Goal: Transaction & Acquisition: Purchase product/service

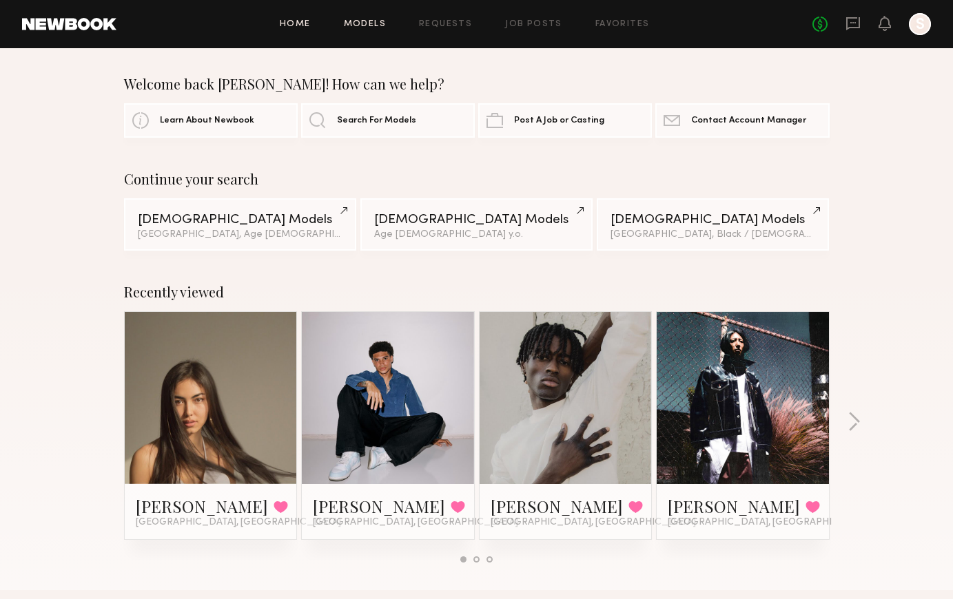
click at [376, 25] on link "Models" at bounding box center [365, 24] width 42 height 9
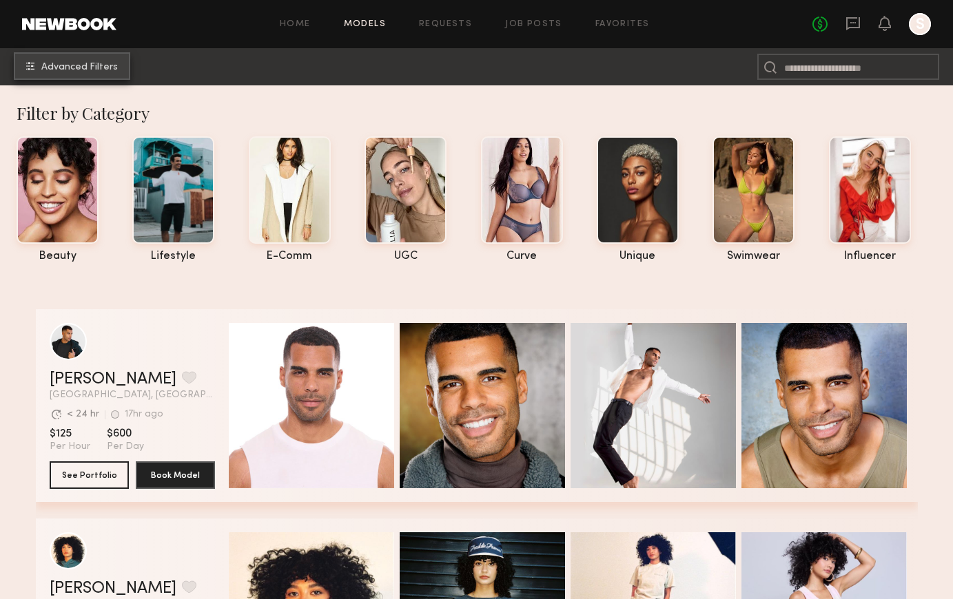
click at [88, 68] on span "Advanced Filters" at bounding box center [79, 68] width 76 height 10
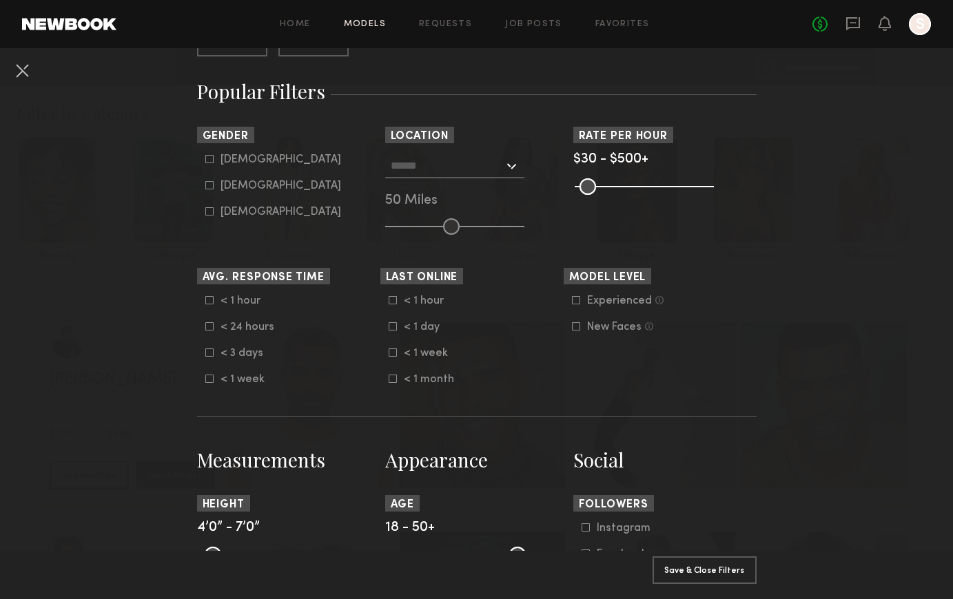
scroll to position [215, 0]
click at [506, 166] on div at bounding box center [454, 167] width 139 height 25
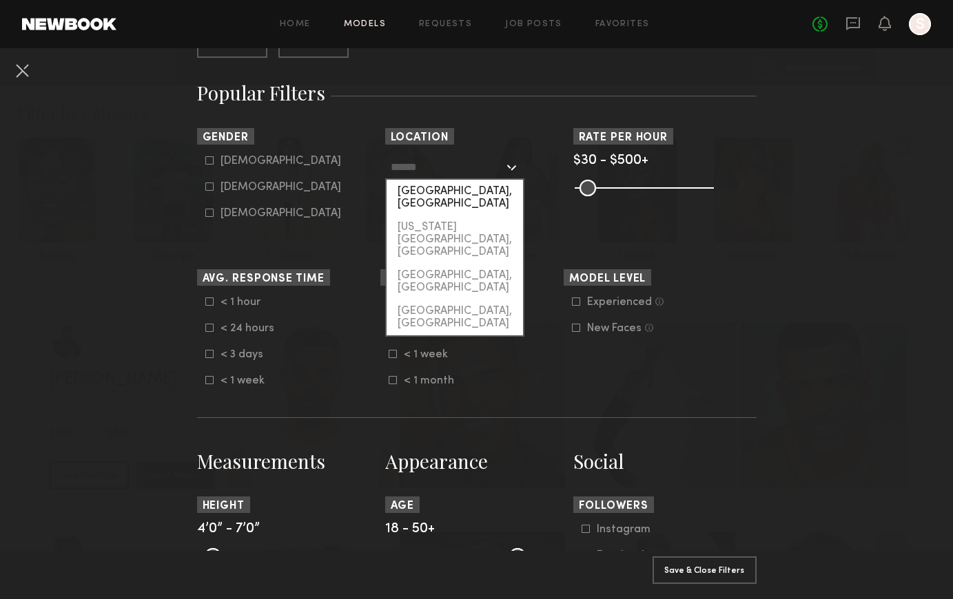
click at [473, 192] on div "[GEOGRAPHIC_DATA], [GEOGRAPHIC_DATA]" at bounding box center [455, 198] width 136 height 36
type input "**********"
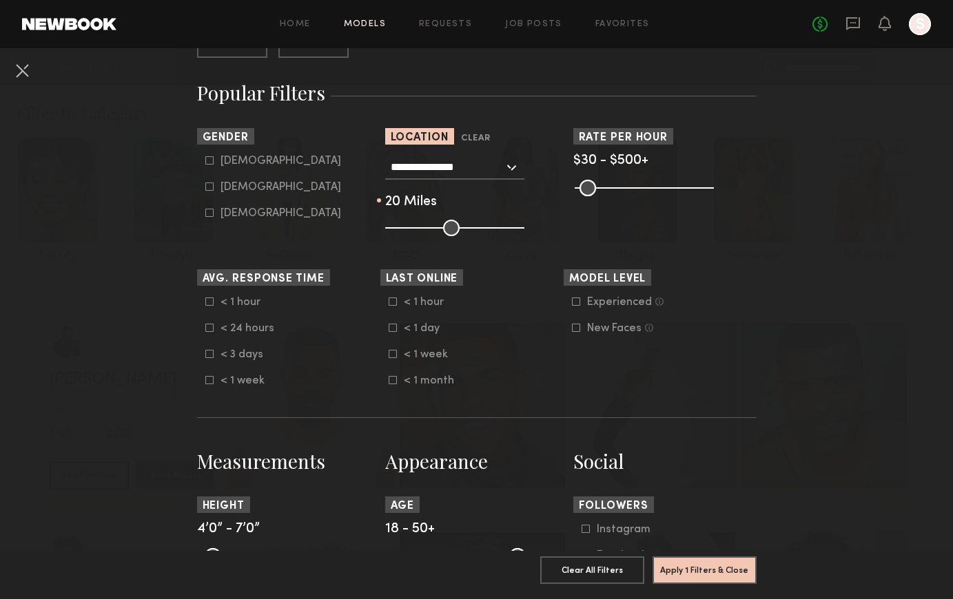
drag, startPoint x: 446, startPoint y: 227, endPoint x: 413, endPoint y: 229, distance: 33.1
type input "**"
click at [413, 229] on input "range" at bounding box center [454, 228] width 139 height 17
click at [210, 189] on common-framework-checkbox "Female" at bounding box center [292, 187] width 175 height 12
click at [209, 184] on icon at bounding box center [209, 187] width 8 height 8
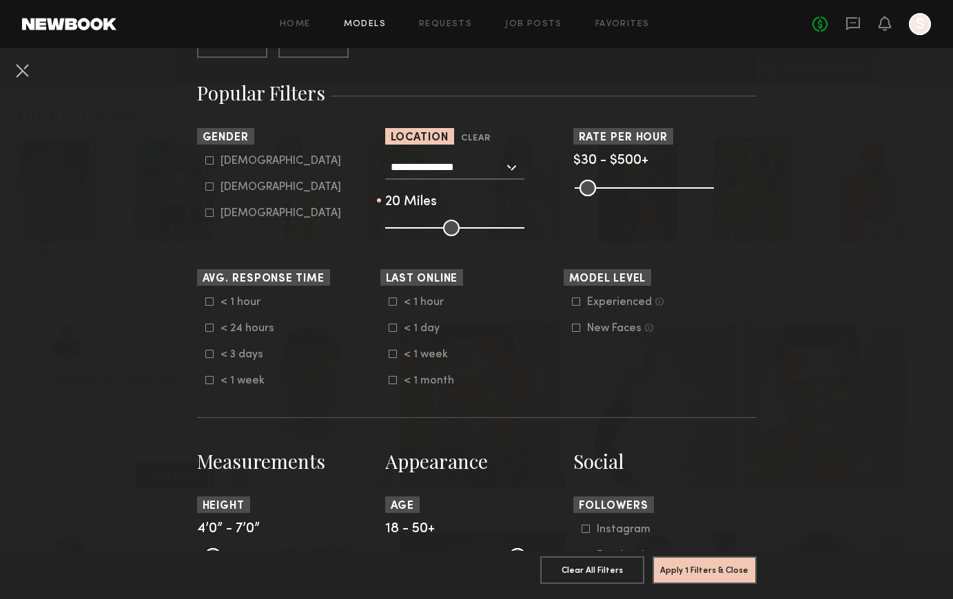
type input "**"
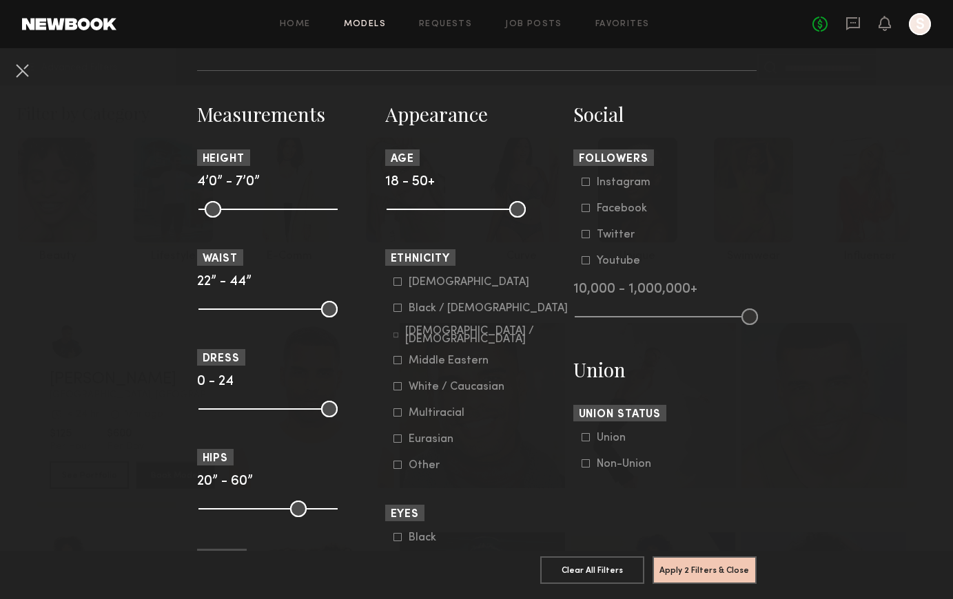
scroll to position [564, 0]
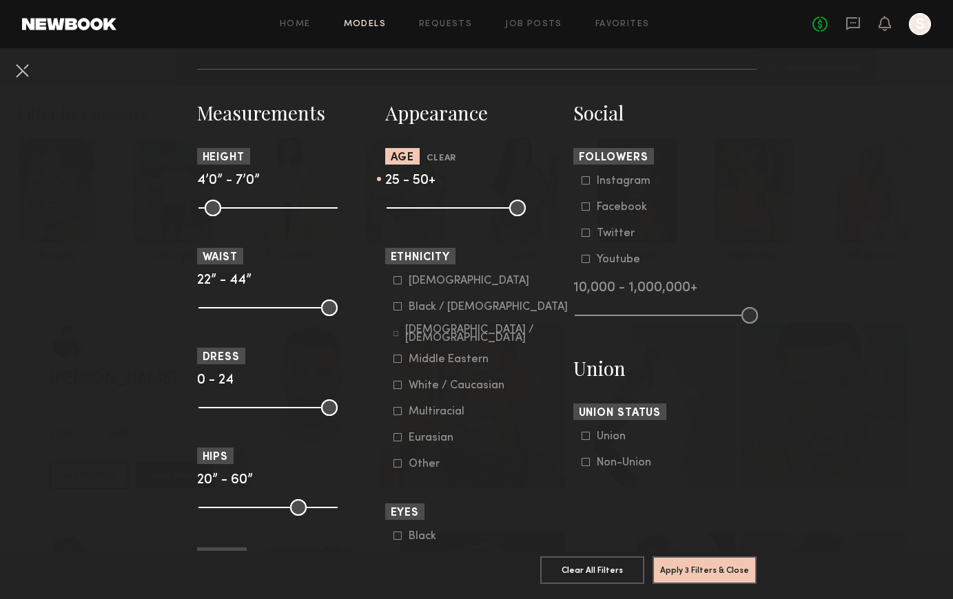
drag, startPoint x: 398, startPoint y: 203, endPoint x: 423, endPoint y: 203, distance: 24.8
type input "**"
click at [423, 203] on input "range" at bounding box center [456, 208] width 139 height 17
drag, startPoint x: 517, startPoint y: 207, endPoint x: 459, endPoint y: 210, distance: 58.6
type input "**"
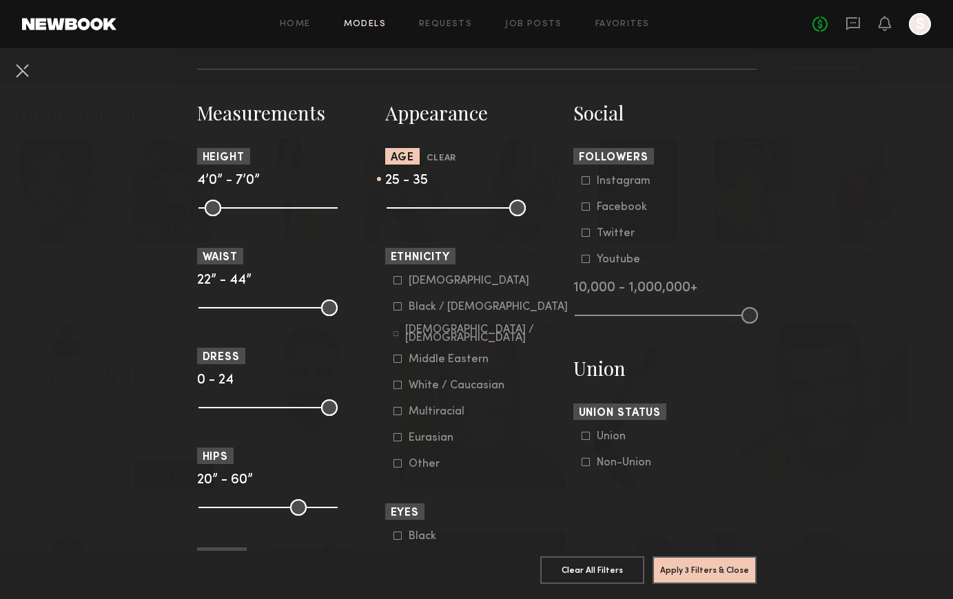
click at [459, 210] on input "range" at bounding box center [456, 208] width 139 height 17
click at [397, 407] on icon at bounding box center [397, 411] width 8 height 8
click at [398, 332] on icon at bounding box center [395, 334] width 5 height 5
click at [398, 355] on icon at bounding box center [397, 359] width 8 height 8
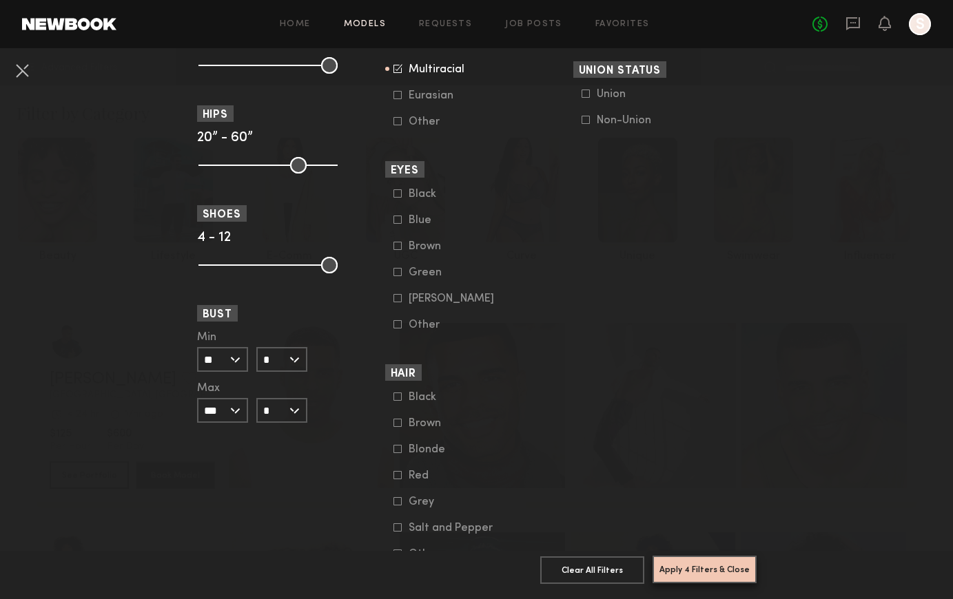
scroll to position [934, 0]
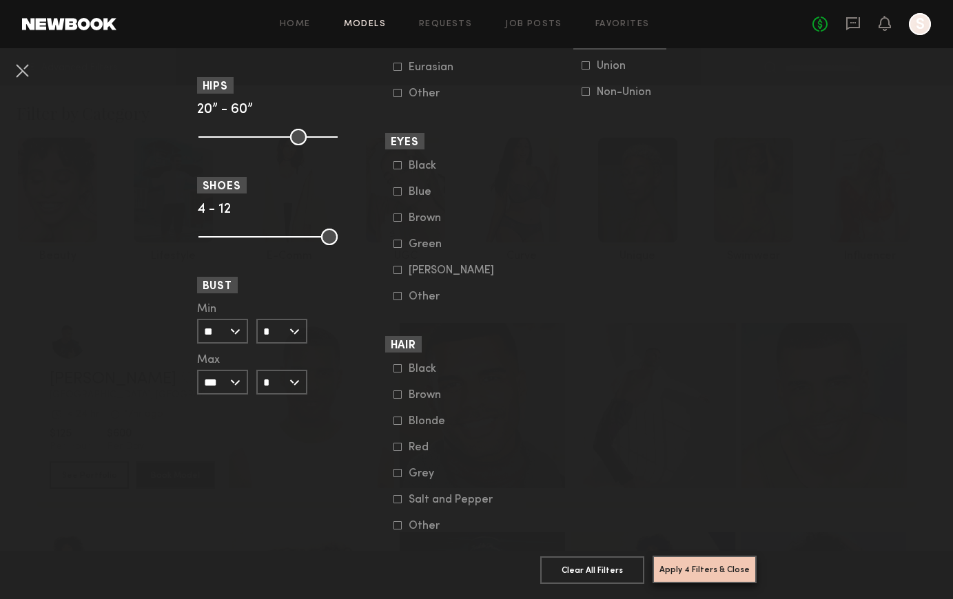
click at [726, 573] on button "Apply 4 Filters & Close" at bounding box center [704, 570] width 104 height 28
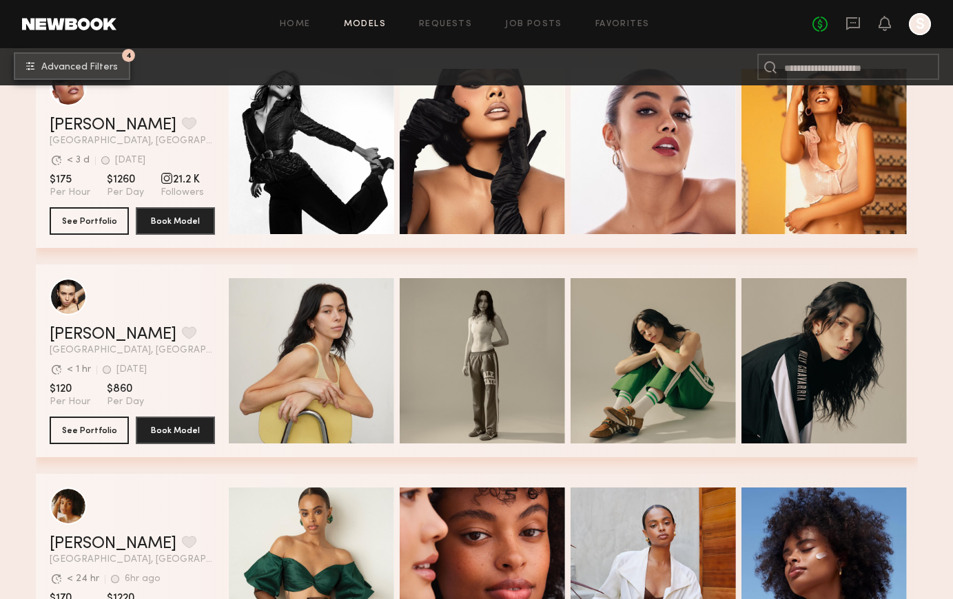
scroll to position [32952, 0]
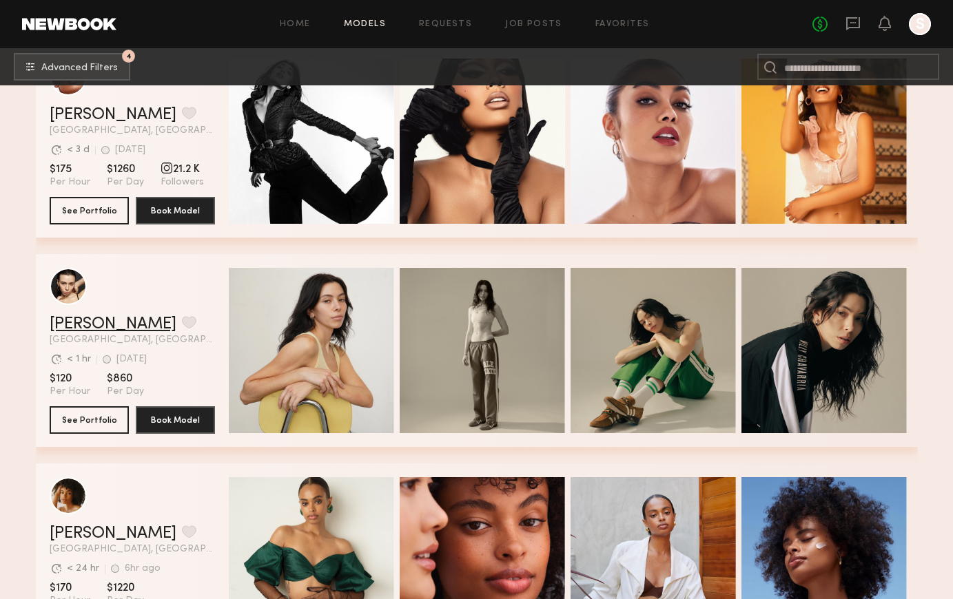
drag, startPoint x: 355, startPoint y: 320, endPoint x: 70, endPoint y: 331, distance: 284.8
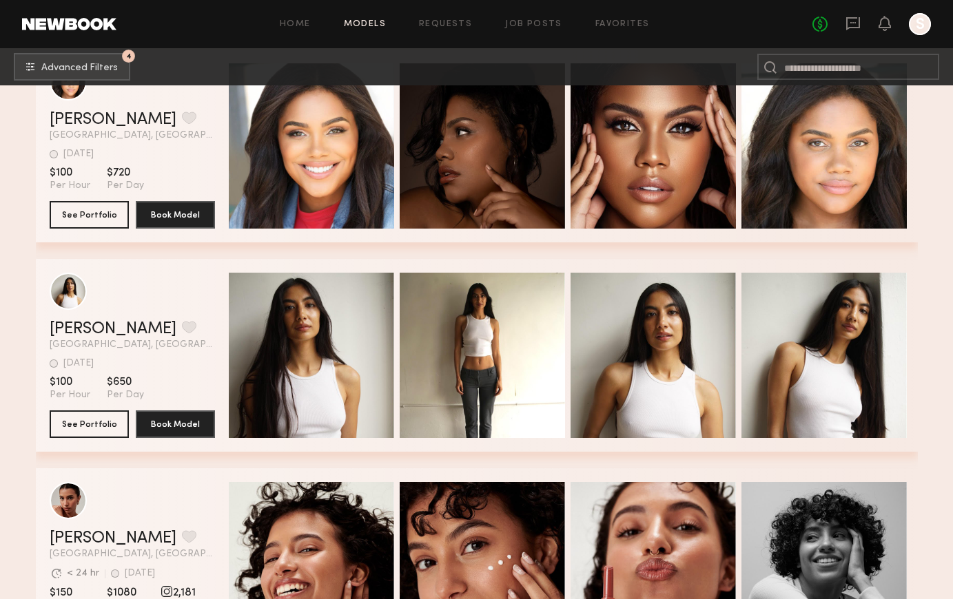
scroll to position [66659, 0]
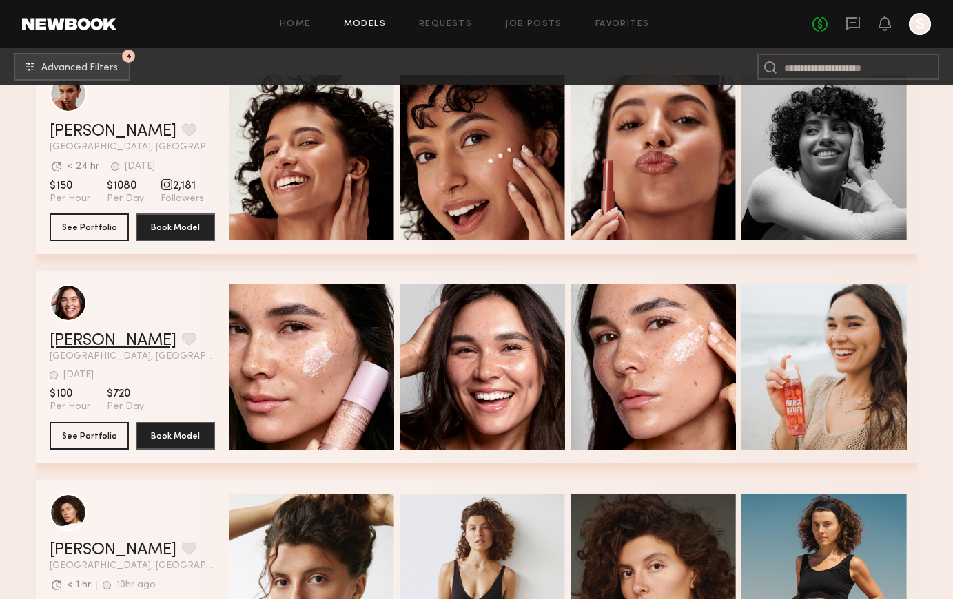
click at [79, 342] on link "Aitana B." at bounding box center [113, 341] width 127 height 17
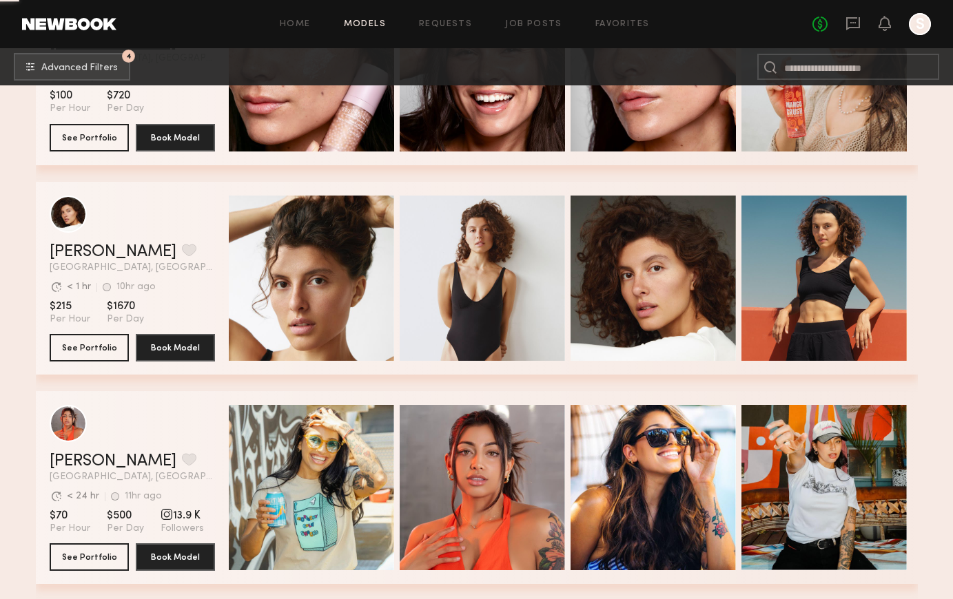
scroll to position [67077, 0]
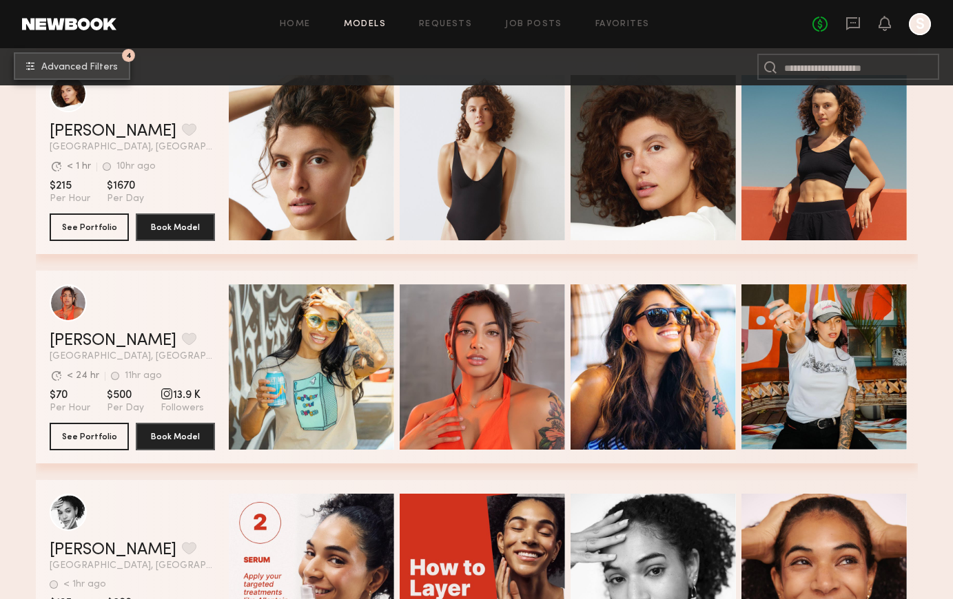
click at [71, 72] on span "Advanced Filters" at bounding box center [79, 68] width 76 height 10
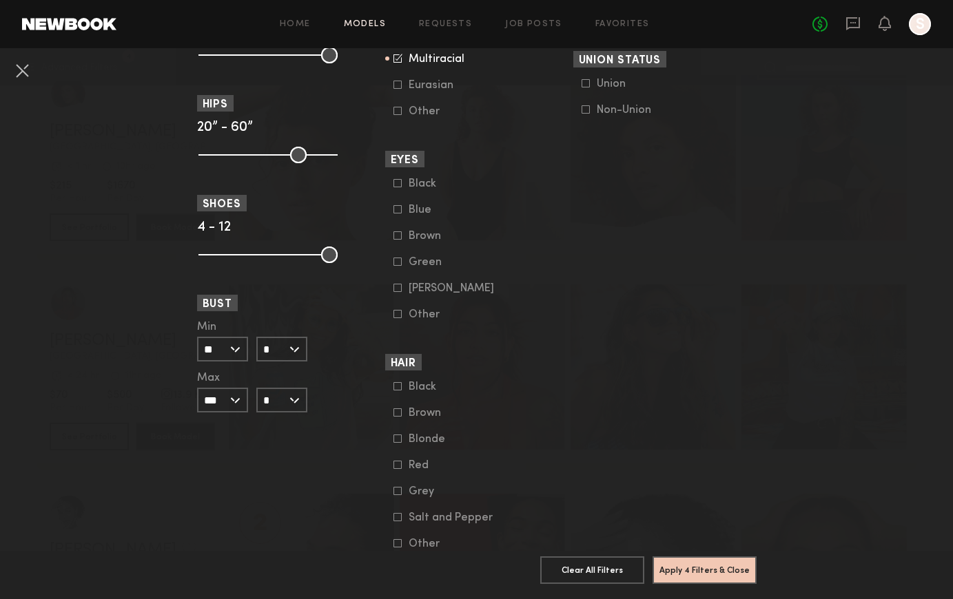
scroll to position [934, 0]
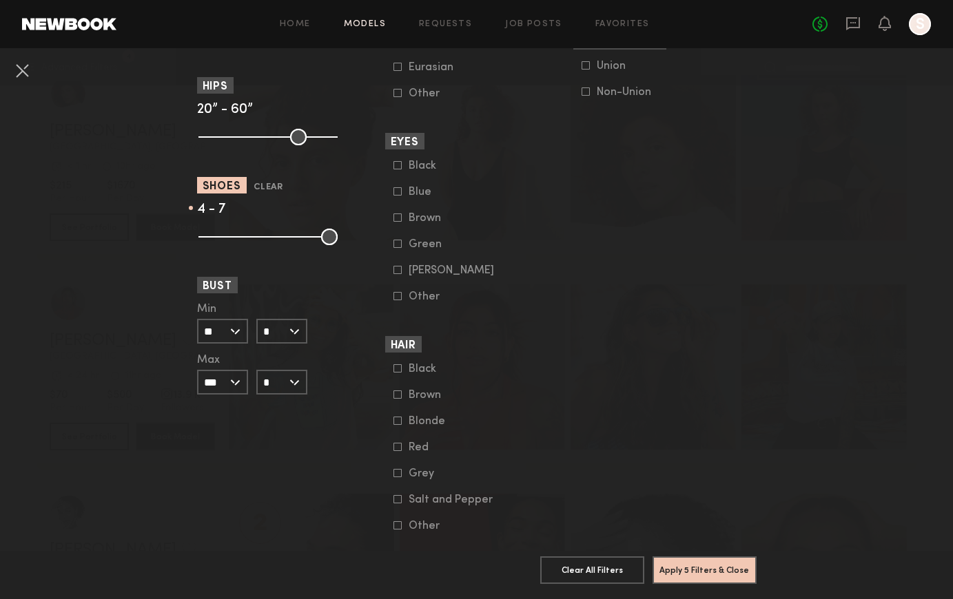
drag, startPoint x: 331, startPoint y: 235, endPoint x: 255, endPoint y: 236, distance: 76.5
type input "*"
click at [255, 236] on input "range" at bounding box center [267, 237] width 139 height 17
drag, startPoint x: 212, startPoint y: 231, endPoint x: 236, endPoint y: 232, distance: 24.1
type input "*"
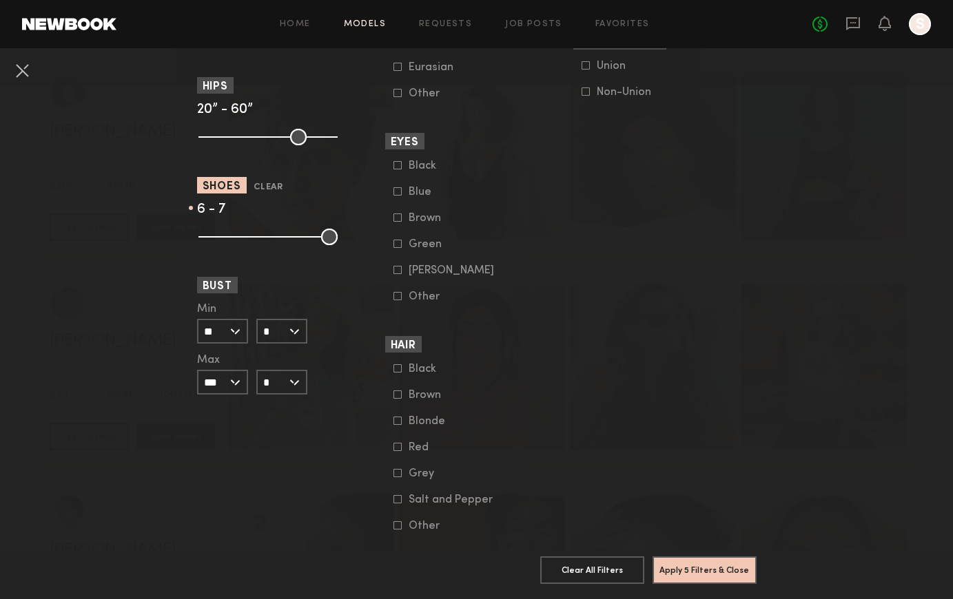
click at [236, 232] on input "range" at bounding box center [267, 237] width 139 height 17
click at [721, 572] on button "Apply 5 Filters & Close" at bounding box center [704, 570] width 104 height 28
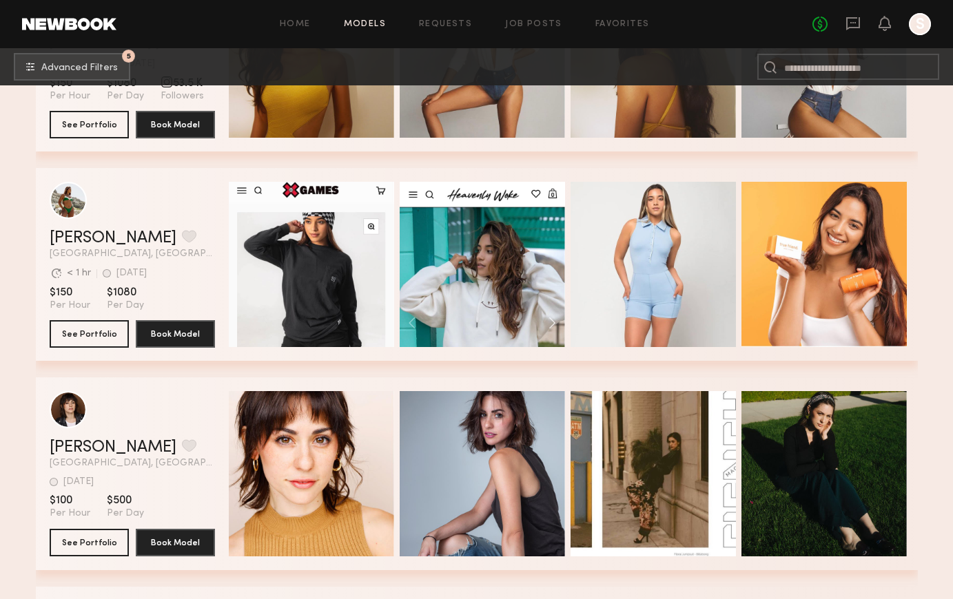
scroll to position [5391, 0]
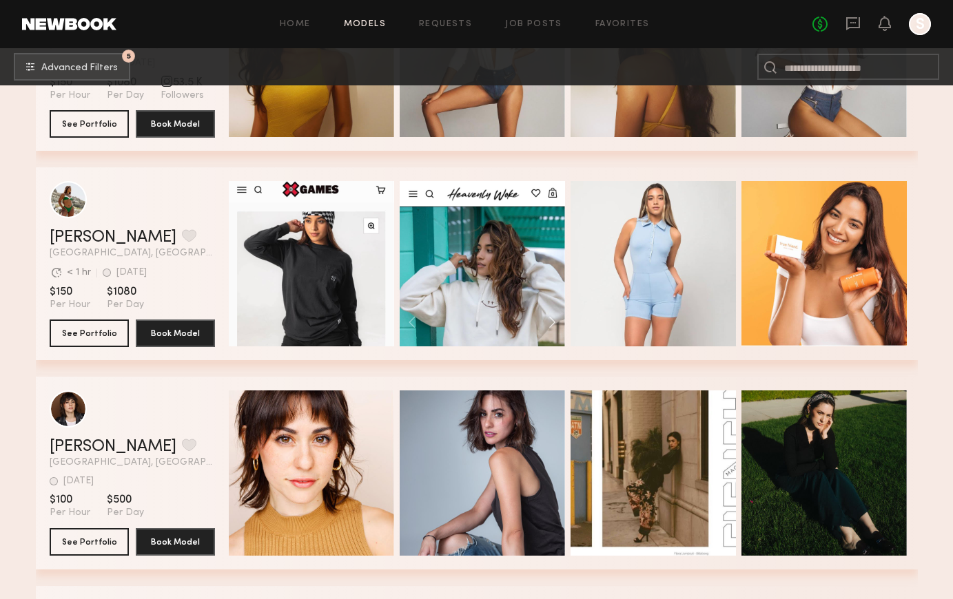
click at [650, 154] on div "Natasha W. Favorite Los Angeles, CA Avg. request response time < 24 hr 5d ago L…" at bounding box center [477, 62] width 882 height 209
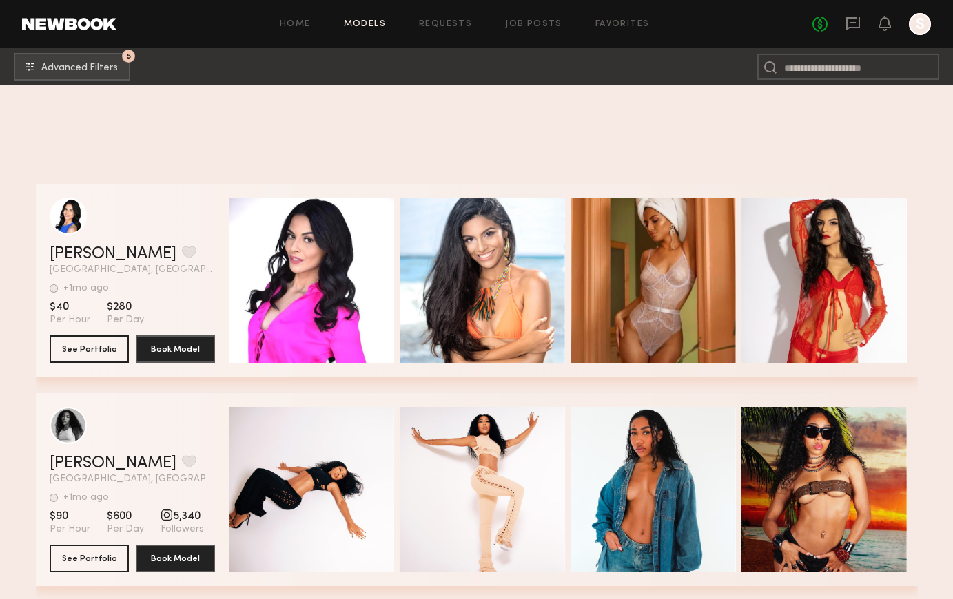
scroll to position [30522, 0]
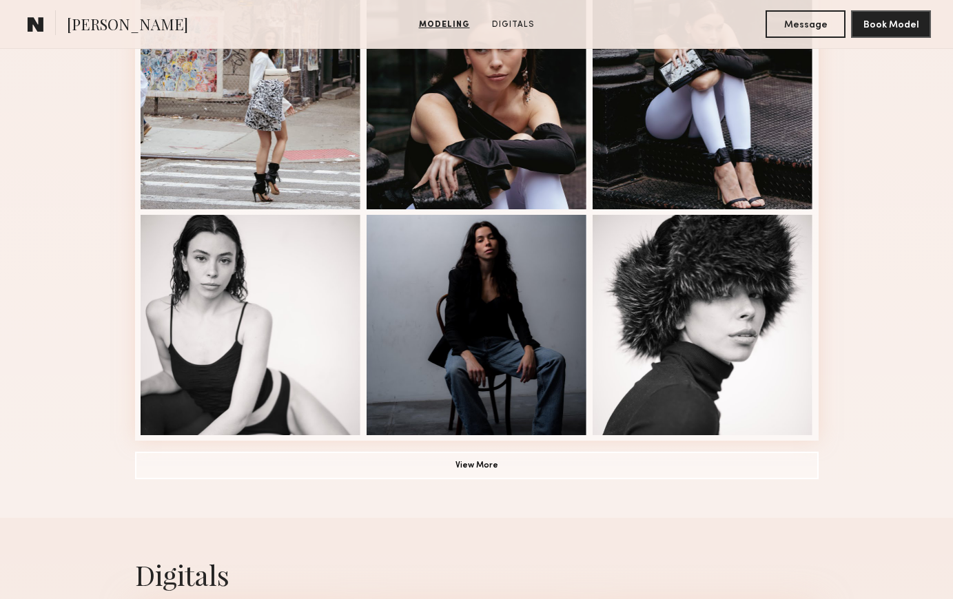
scroll to position [929, 0]
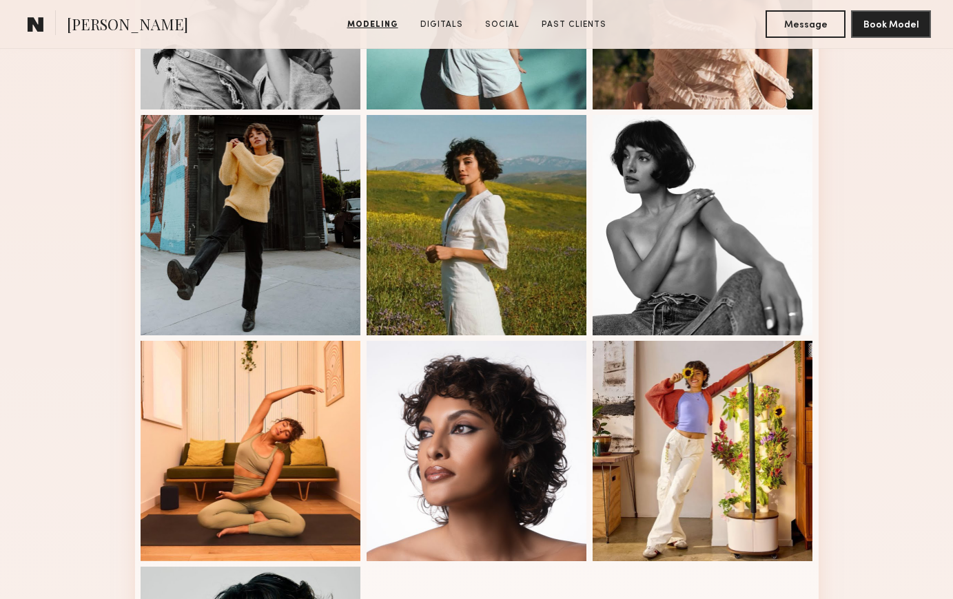
scroll to position [559, 0]
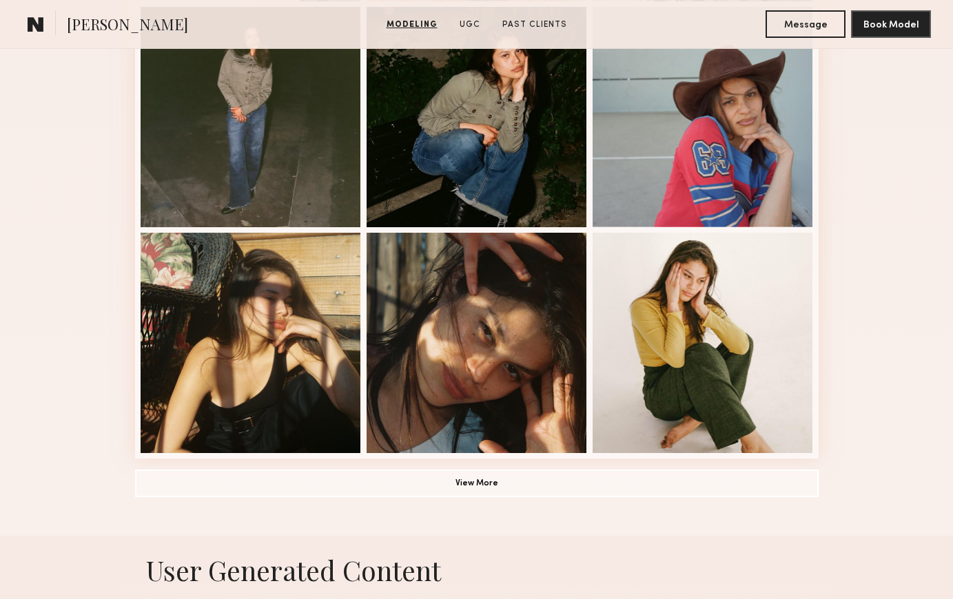
scroll to position [859, 0]
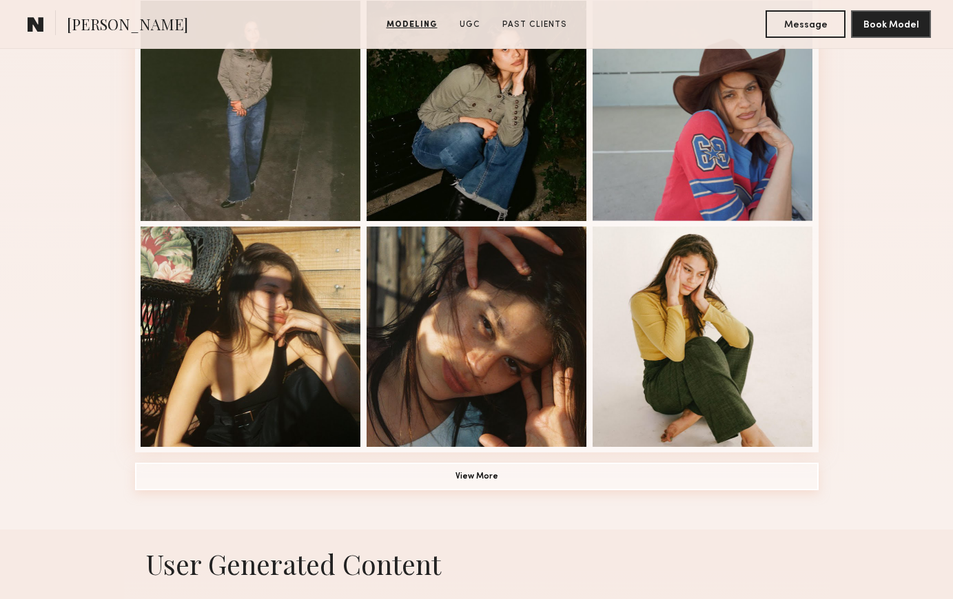
click at [542, 473] on button "View More" at bounding box center [476, 477] width 683 height 28
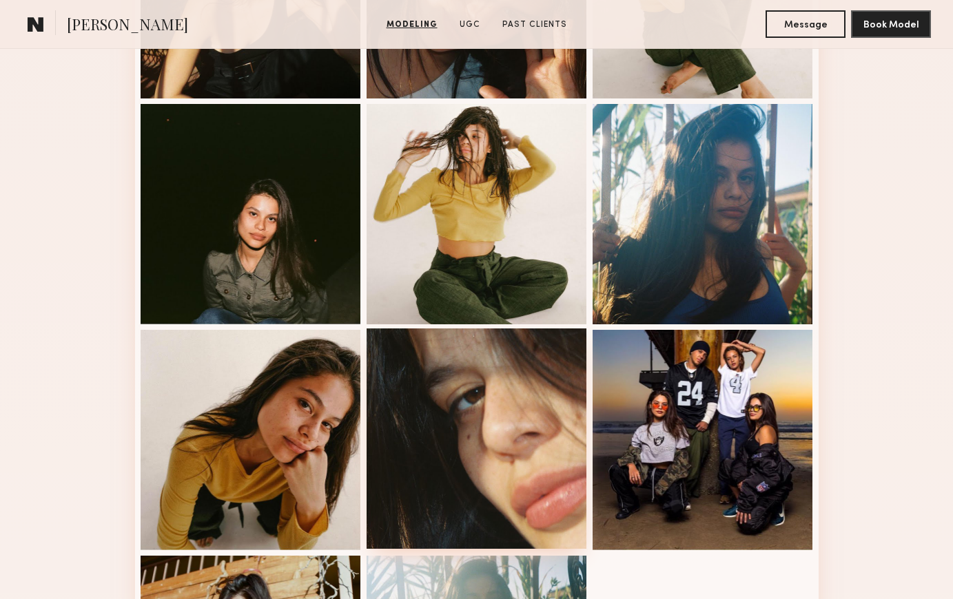
scroll to position [1206, 0]
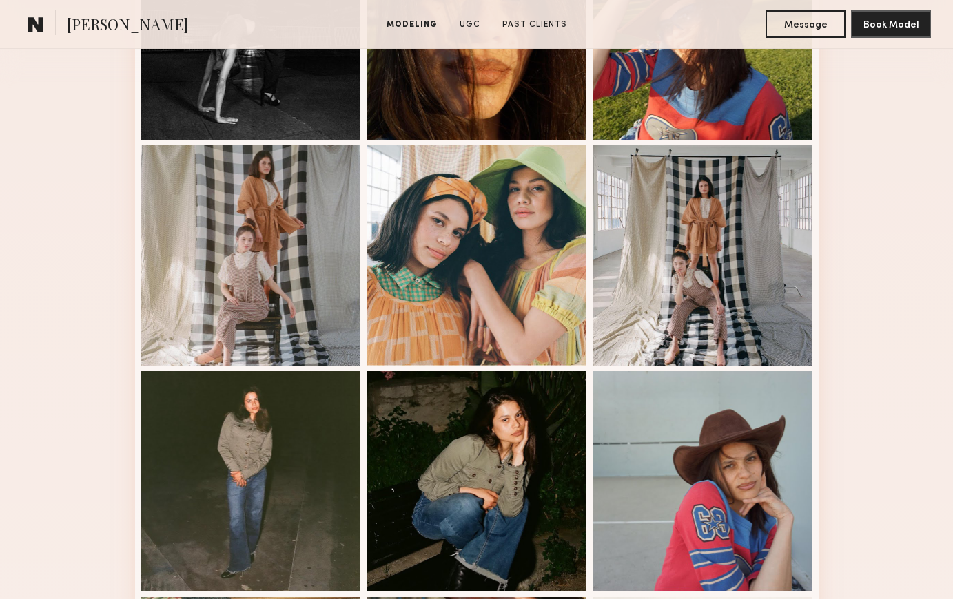
scroll to position [491, 0]
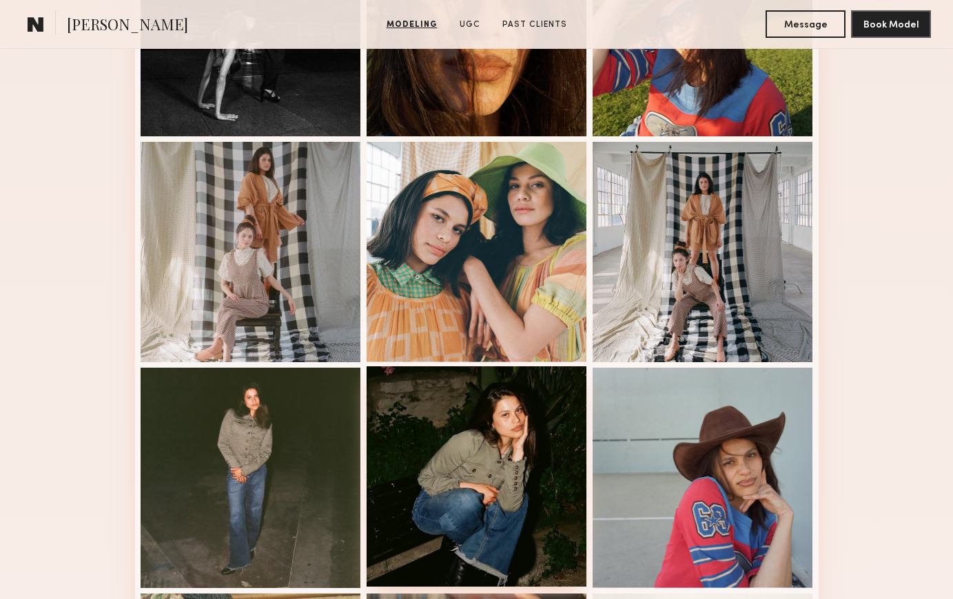
click at [488, 449] on div at bounding box center [477, 477] width 220 height 220
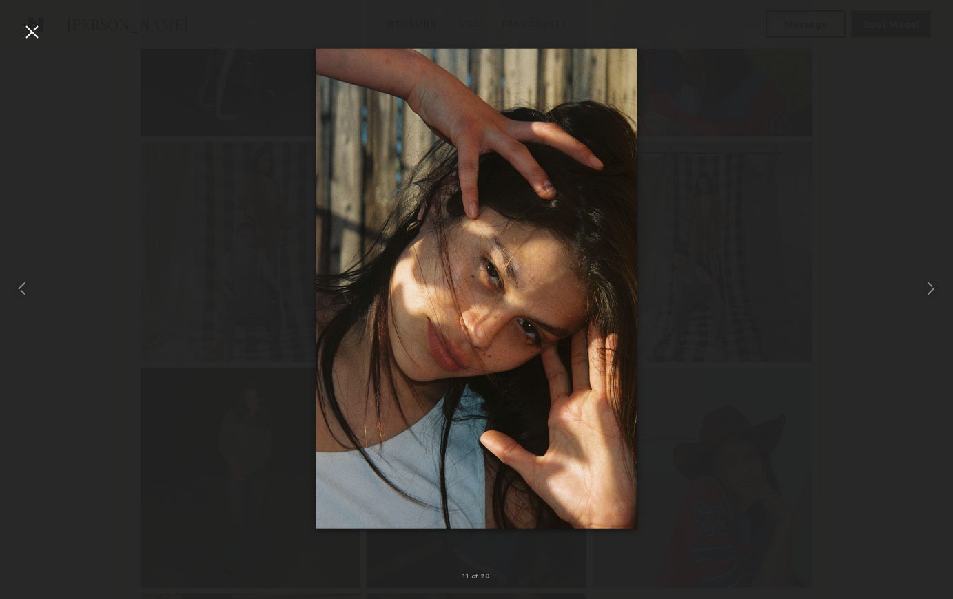
click at [885, 288] on div at bounding box center [476, 288] width 953 height 533
click at [46, 30] on div at bounding box center [476, 288] width 953 height 533
click at [32, 30] on div at bounding box center [32, 32] width 22 height 22
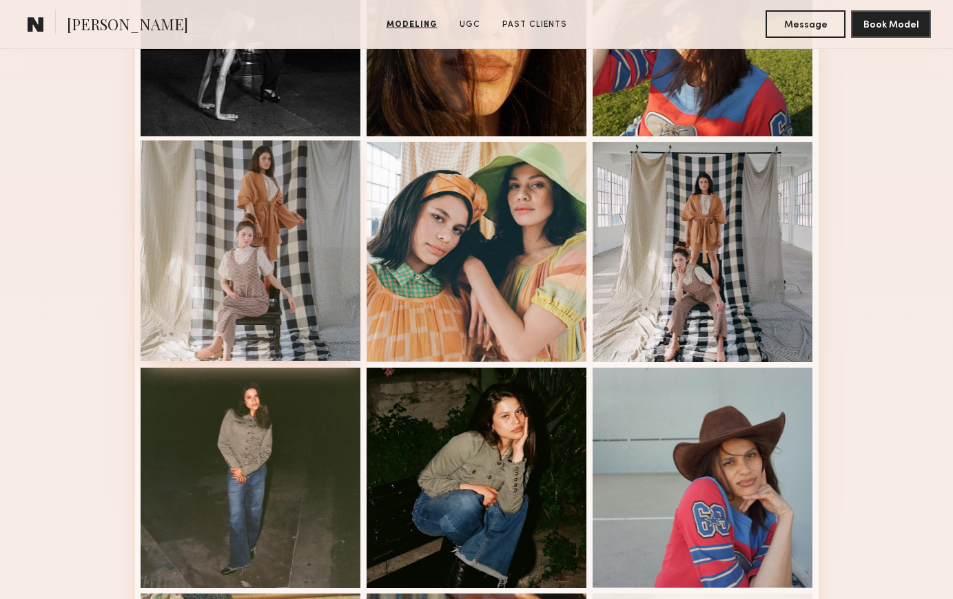
scroll to position [0, 0]
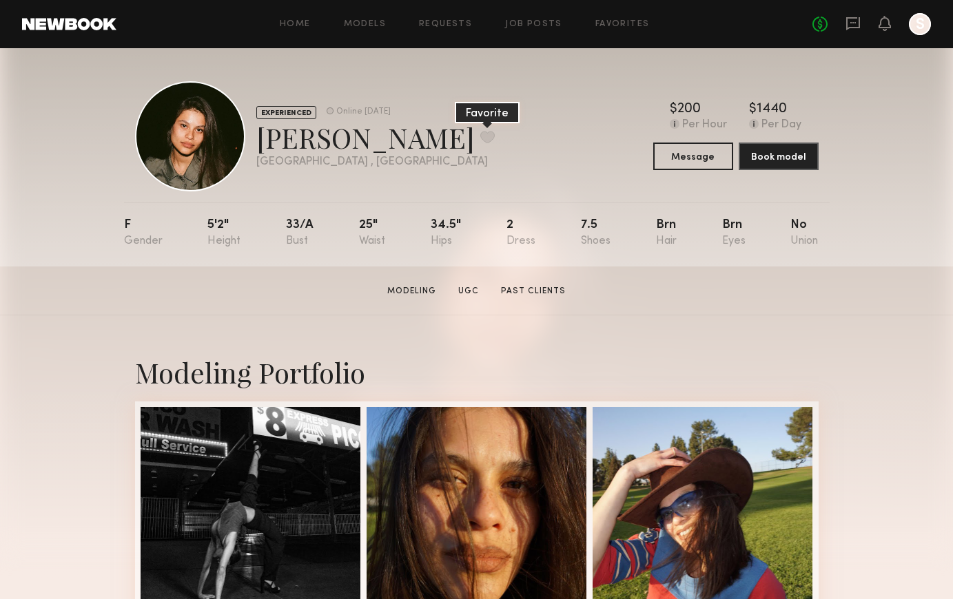
click at [480, 139] on button at bounding box center [487, 137] width 14 height 12
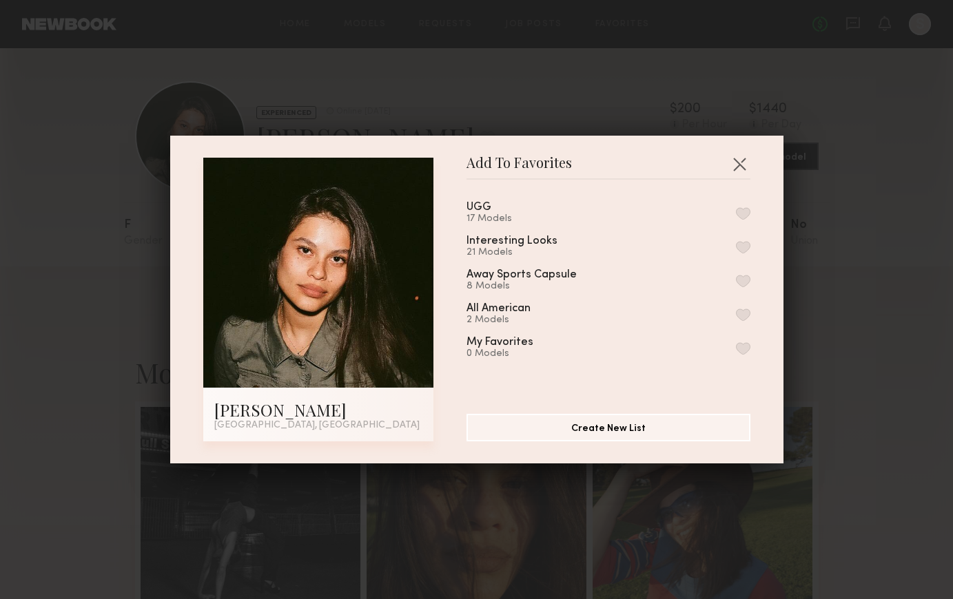
click at [744, 211] on button "button" at bounding box center [743, 213] width 14 height 12
click at [744, 161] on button "button" at bounding box center [739, 164] width 22 height 22
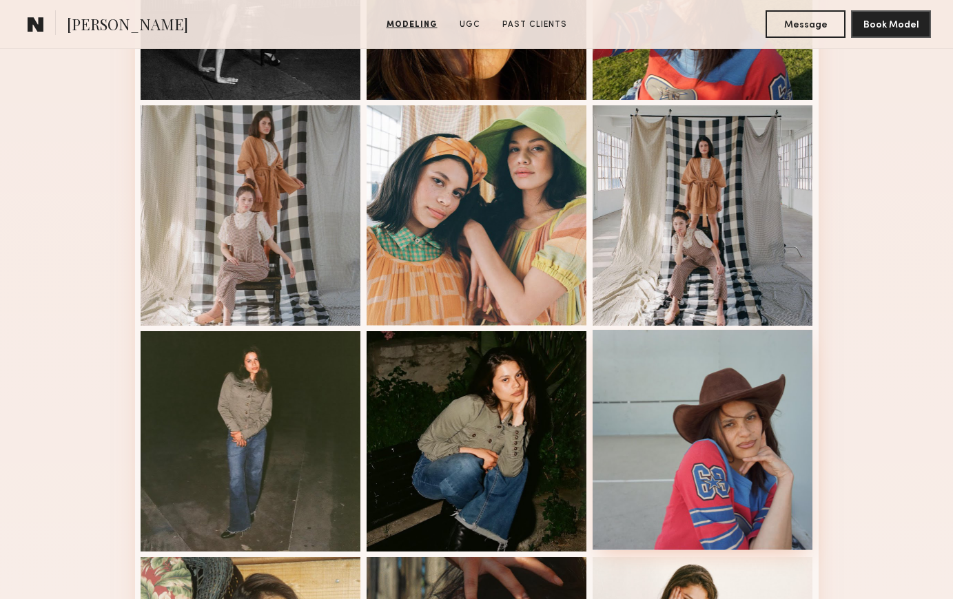
scroll to position [526, 0]
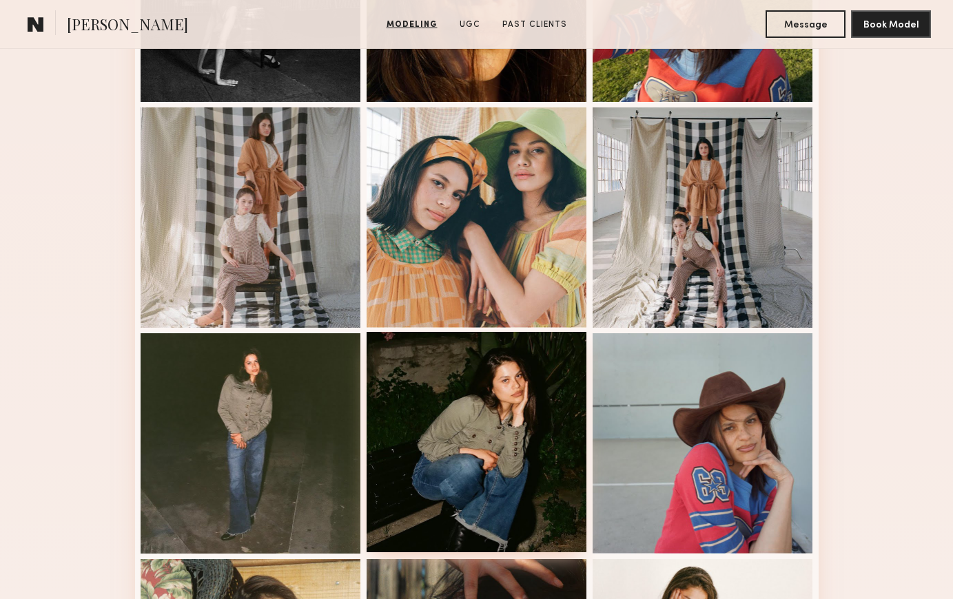
click at [480, 453] on div at bounding box center [477, 442] width 220 height 220
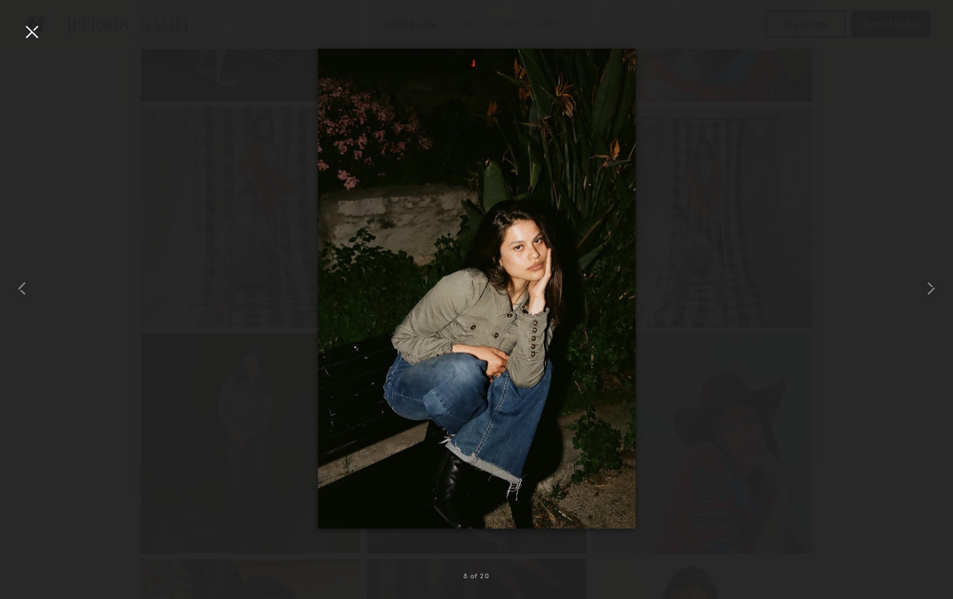
click at [775, 78] on div at bounding box center [476, 288] width 953 height 533
click at [37, 33] on div at bounding box center [32, 32] width 22 height 22
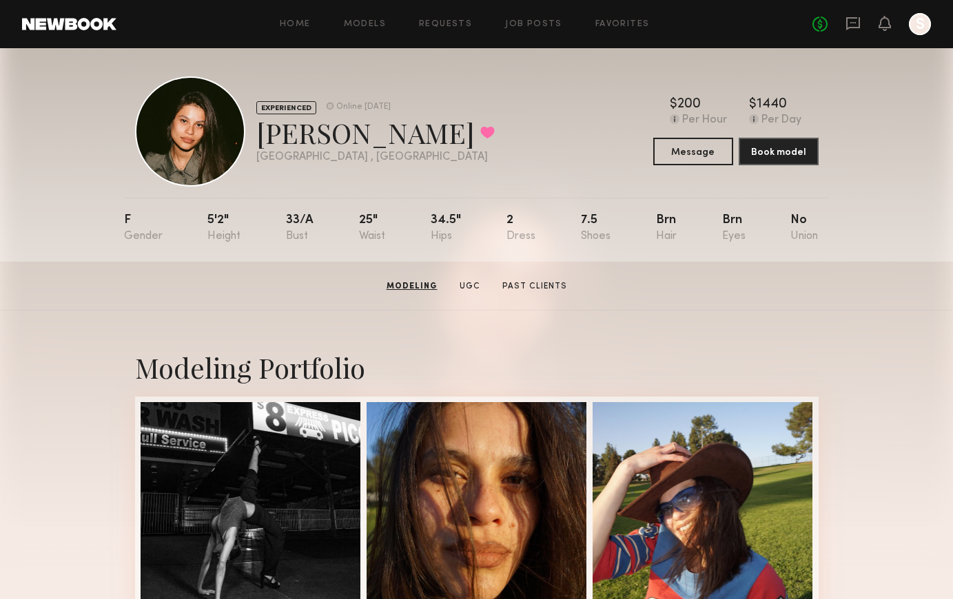
scroll to position [0, 0]
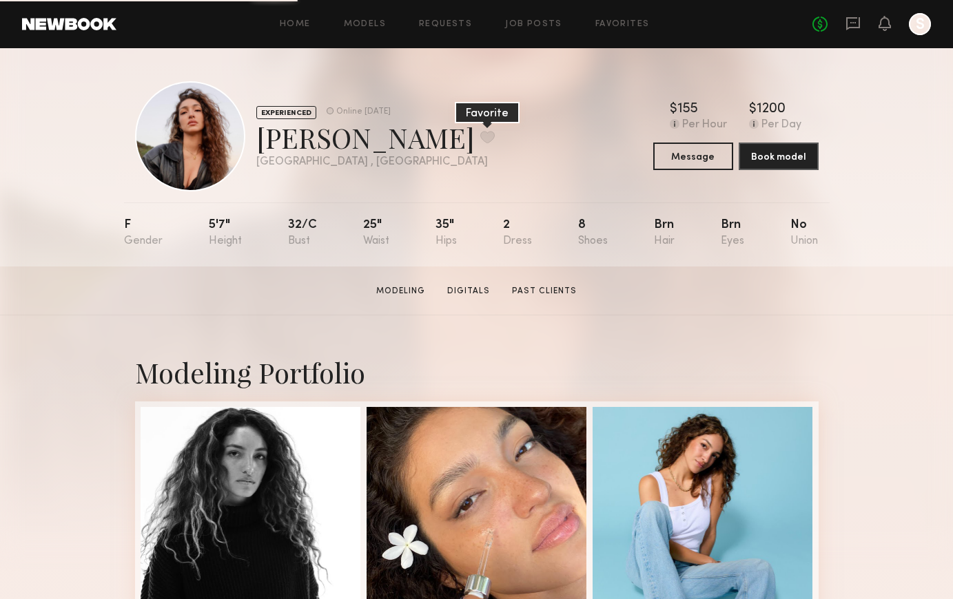
click at [480, 136] on button at bounding box center [487, 137] width 14 height 12
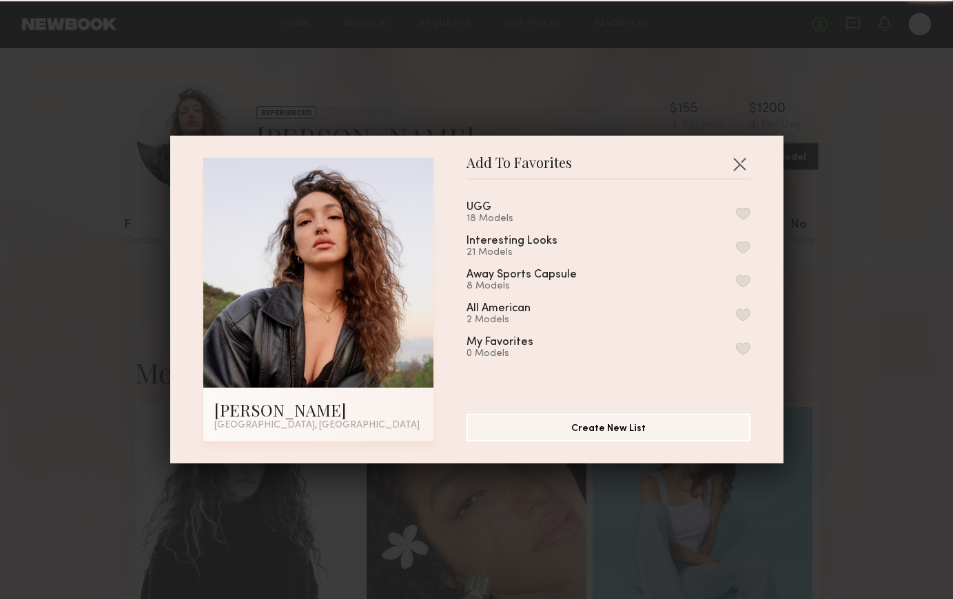
click at [728, 214] on div "UGG 18 Models" at bounding box center [608, 213] width 284 height 23
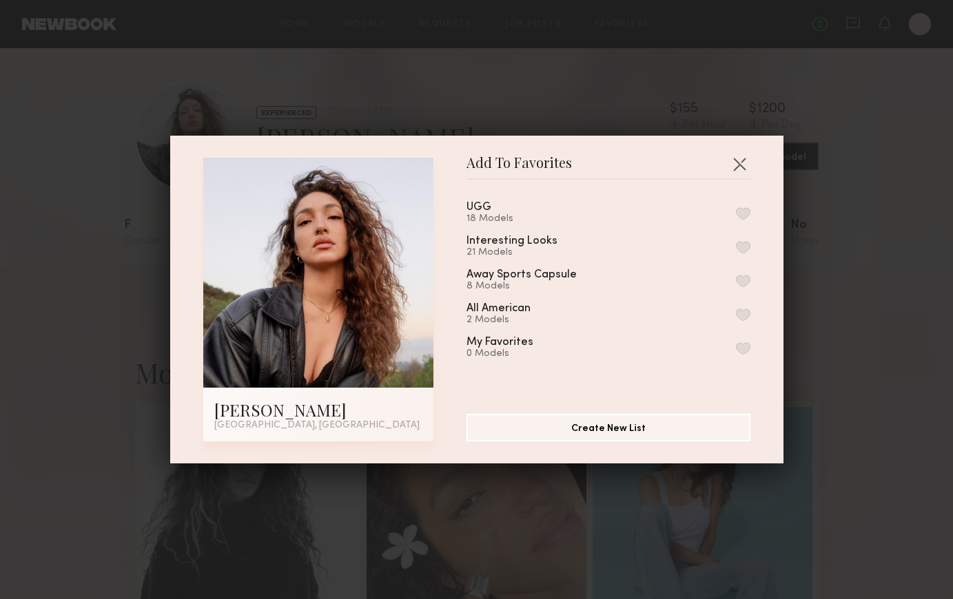
click at [754, 210] on div "UGG 18 Models Interesting Looks 21 Models Away Sports Capsule 8 Models All Amer…" at bounding box center [615, 291] width 298 height 201
click at [746, 213] on button "button" at bounding box center [743, 213] width 14 height 12
click at [743, 158] on button "button" at bounding box center [739, 164] width 22 height 22
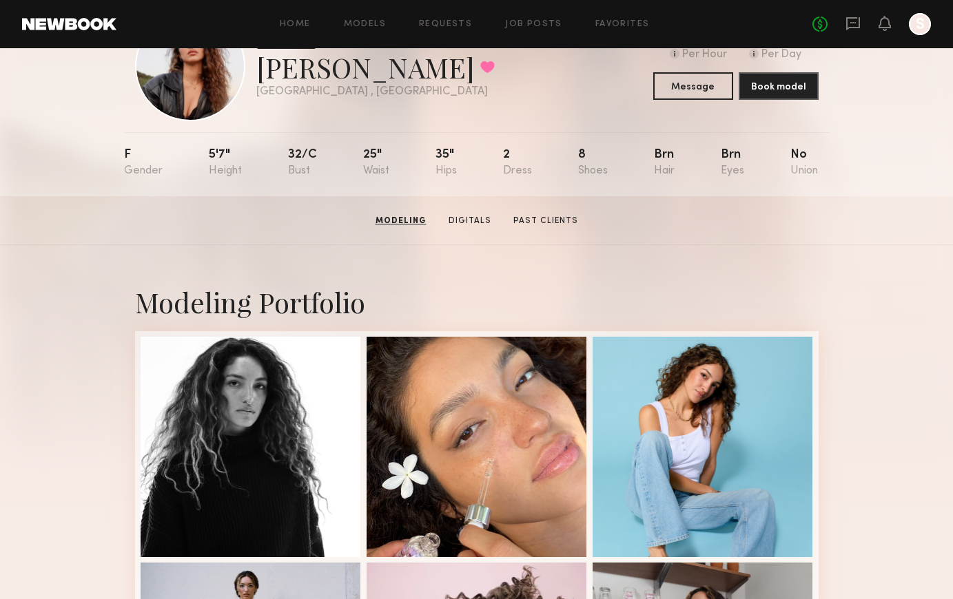
scroll to position [9, 0]
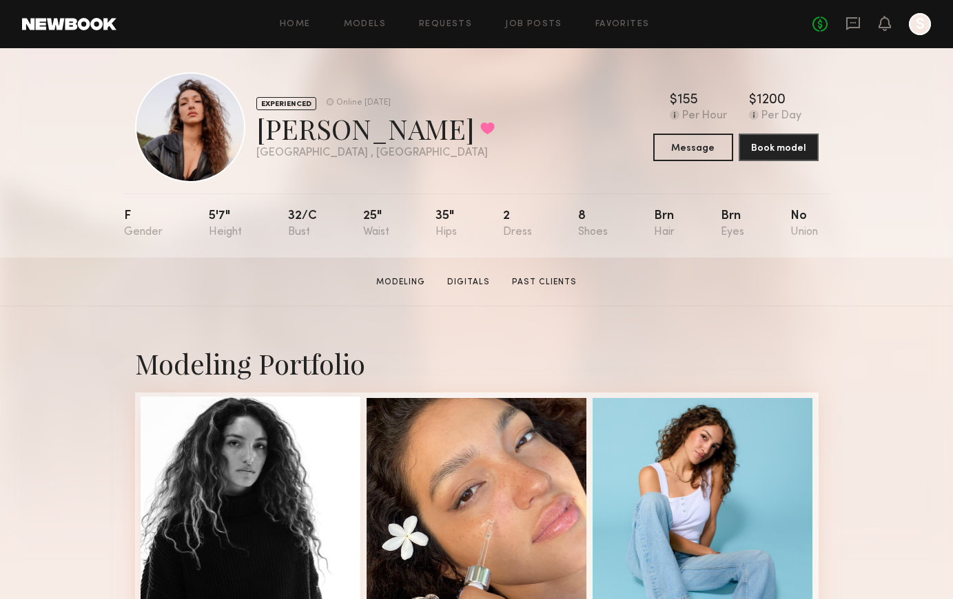
click at [262, 514] on div at bounding box center [251, 507] width 220 height 220
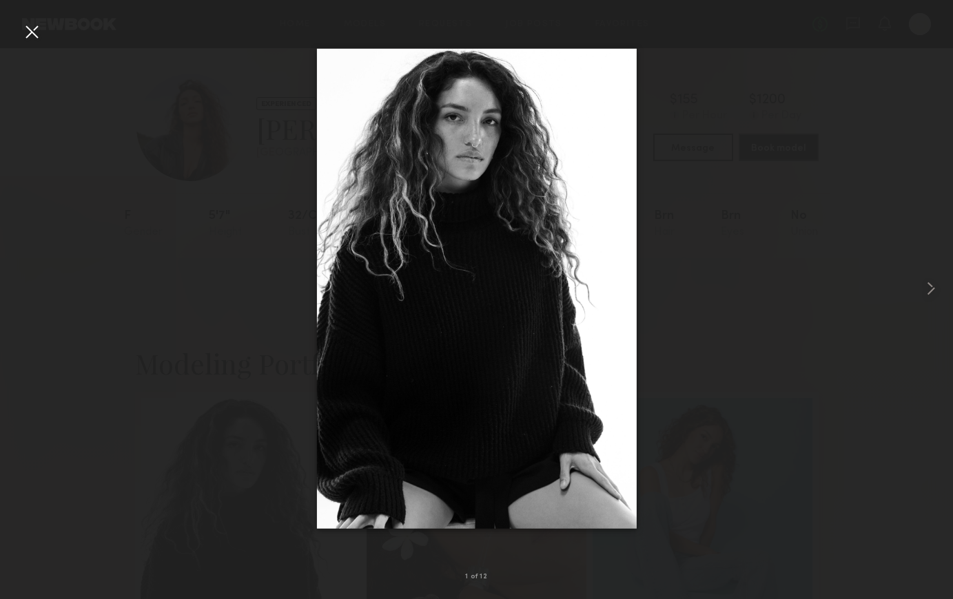
click at [754, 161] on div at bounding box center [476, 288] width 953 height 533
click at [229, 81] on div at bounding box center [476, 288] width 953 height 533
click at [208, 124] on div at bounding box center [476, 288] width 953 height 533
click at [26, 36] on div at bounding box center [32, 32] width 22 height 22
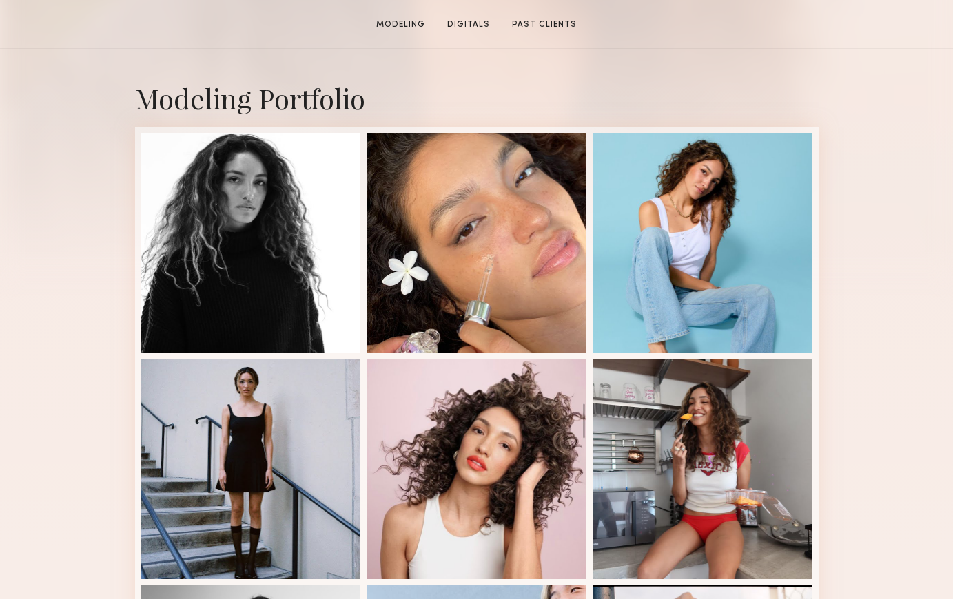
scroll to position [276, 0]
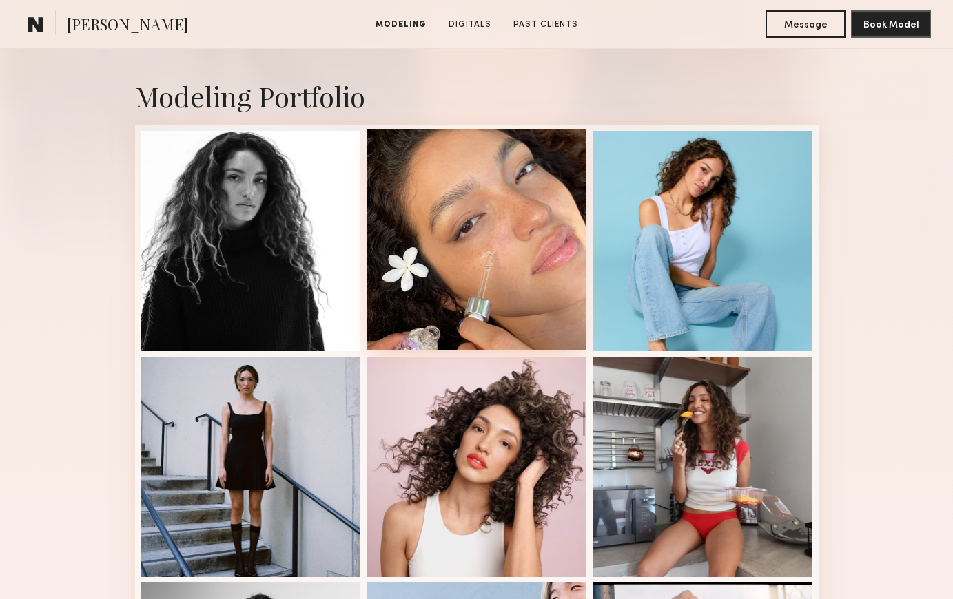
click at [526, 244] on div at bounding box center [477, 240] width 220 height 220
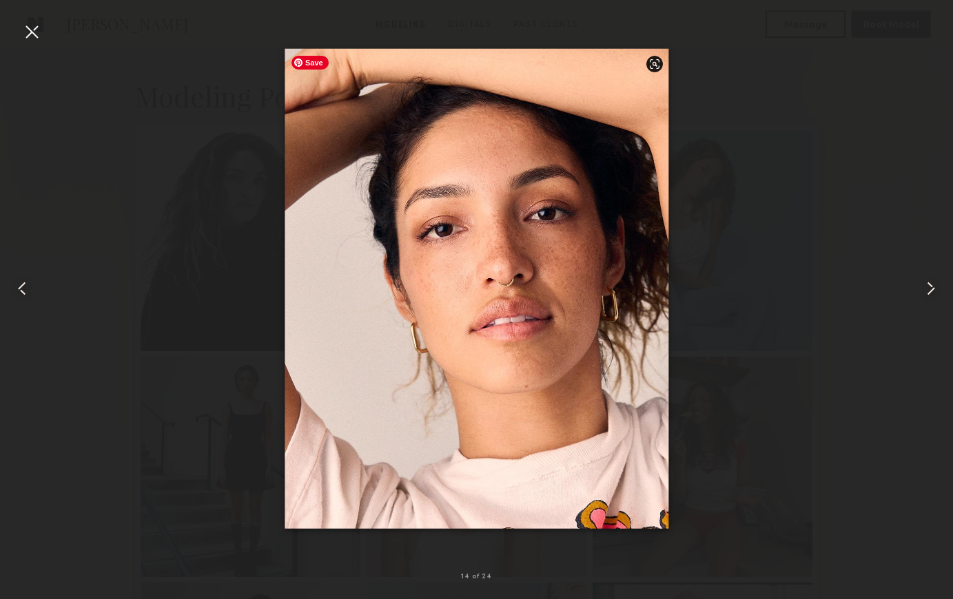
click at [762, 69] on div at bounding box center [476, 288] width 953 height 533
click at [36, 35] on div at bounding box center [32, 32] width 22 height 22
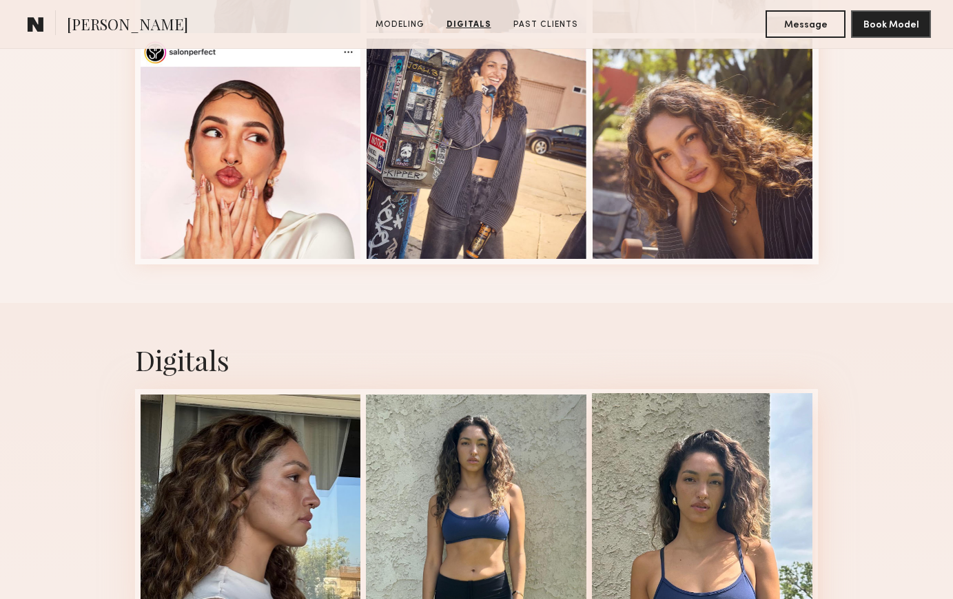
scroll to position [1946, 0]
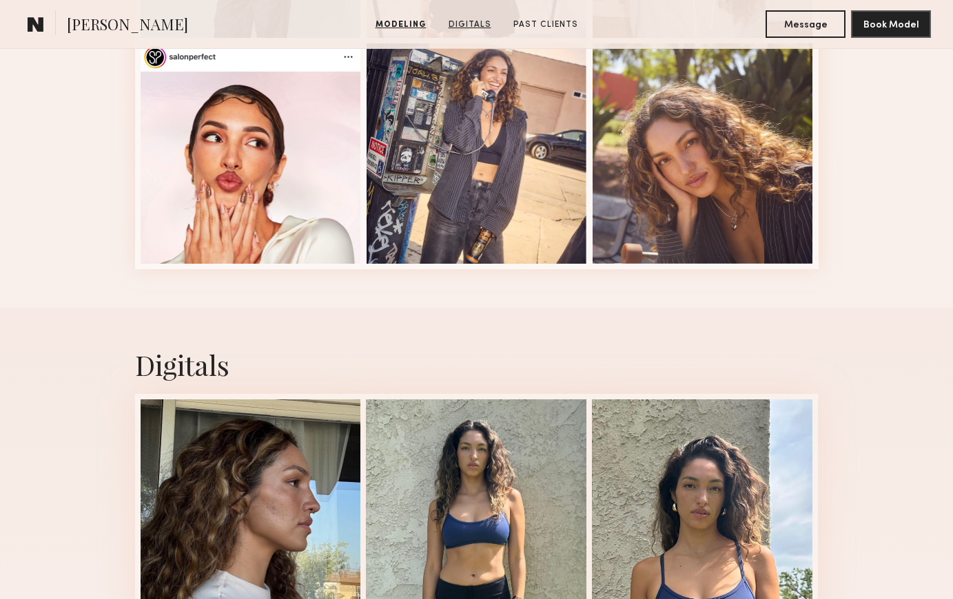
click at [476, 26] on link "Digitals" at bounding box center [470, 25] width 54 height 12
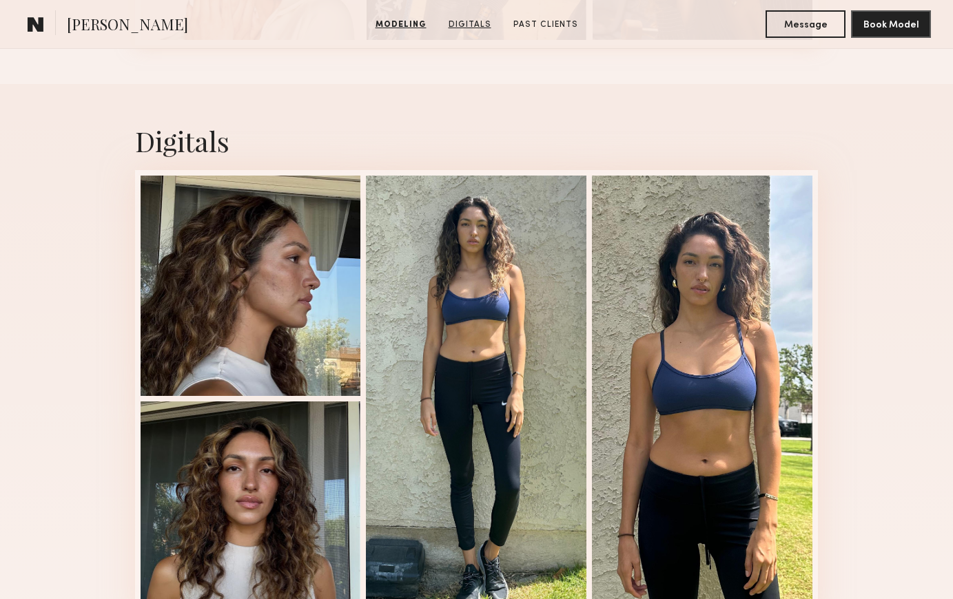
scroll to position [2172, 0]
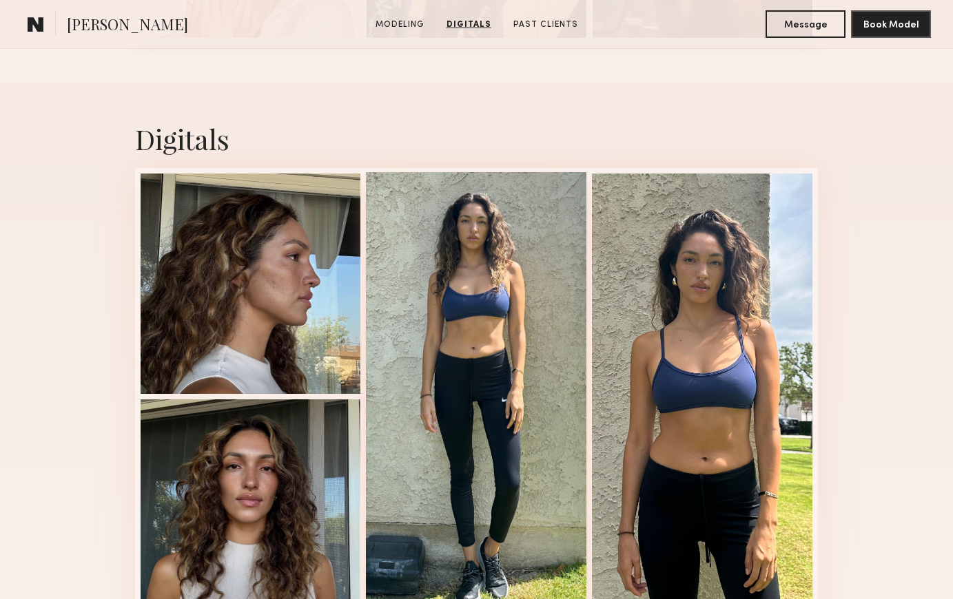
click at [501, 467] on div at bounding box center [476, 395] width 220 height 446
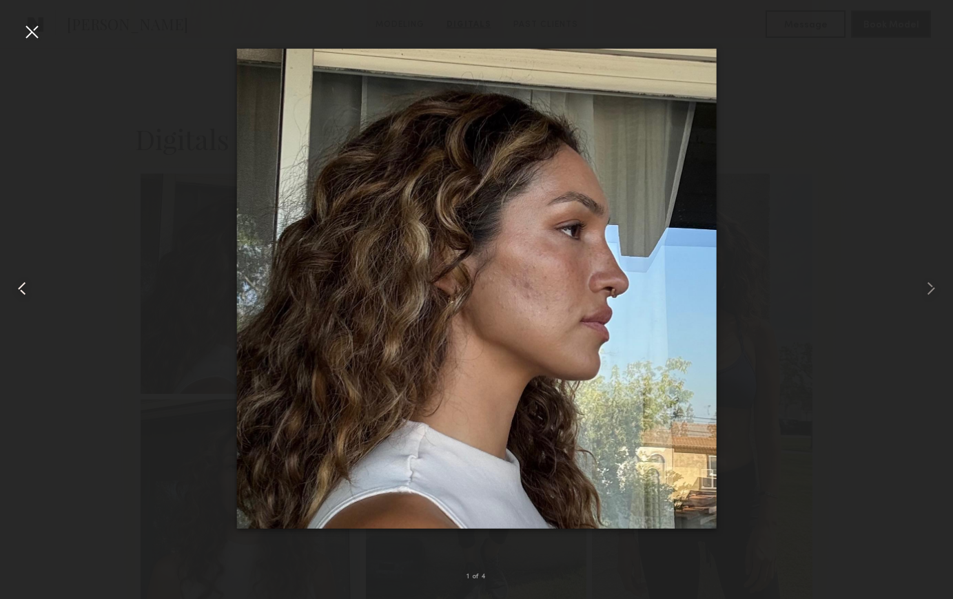
click at [31, 48] on div at bounding box center [19, 288] width 38 height 533
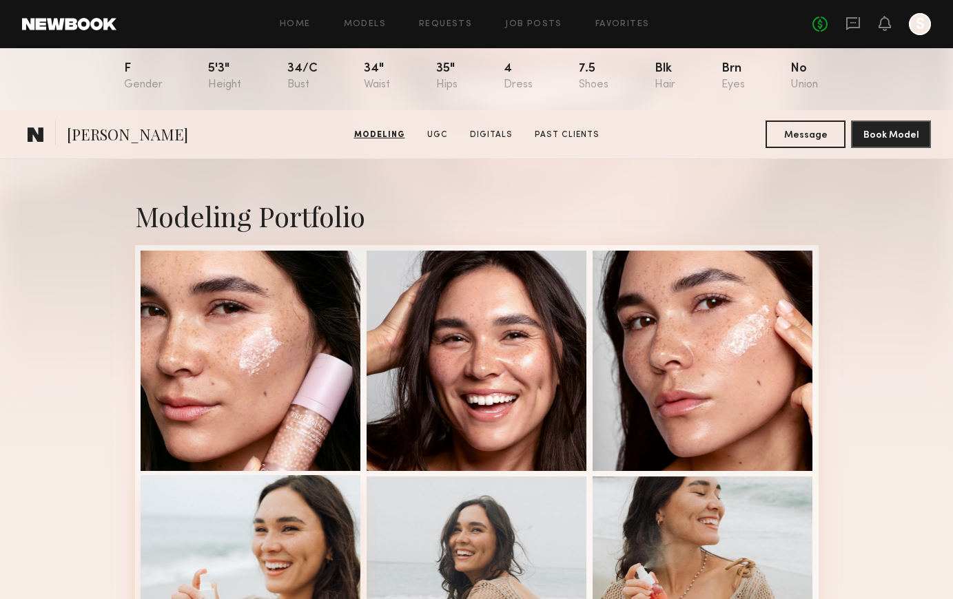
scroll to position [79, 0]
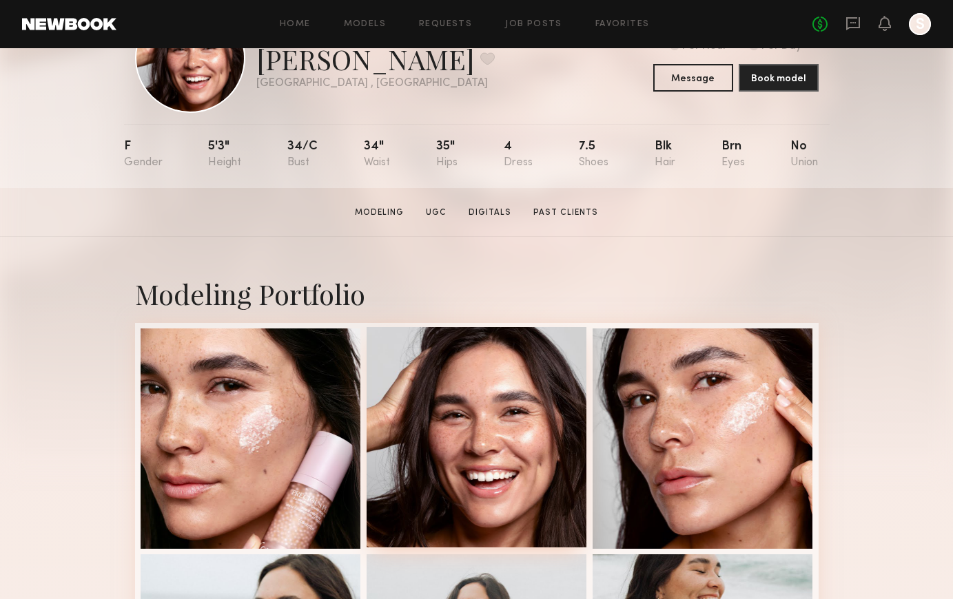
click at [538, 439] on div at bounding box center [477, 437] width 220 height 220
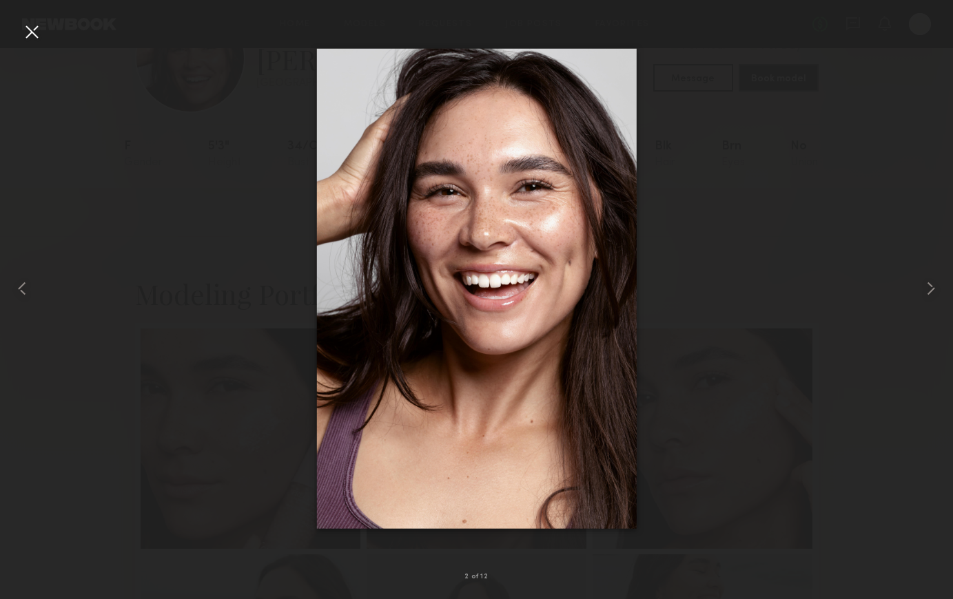
click at [214, 171] on div at bounding box center [476, 288] width 953 height 533
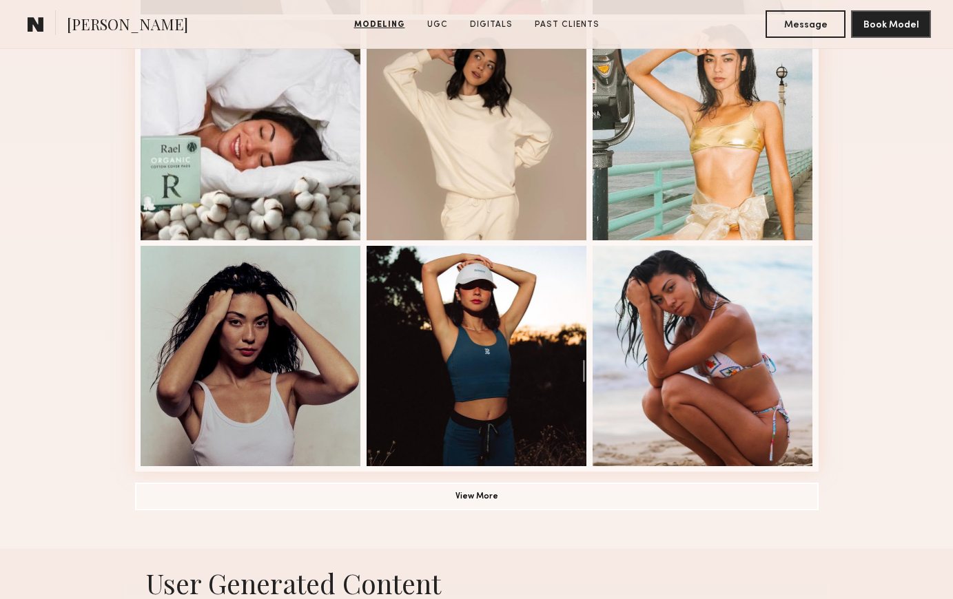
scroll to position [836, 0]
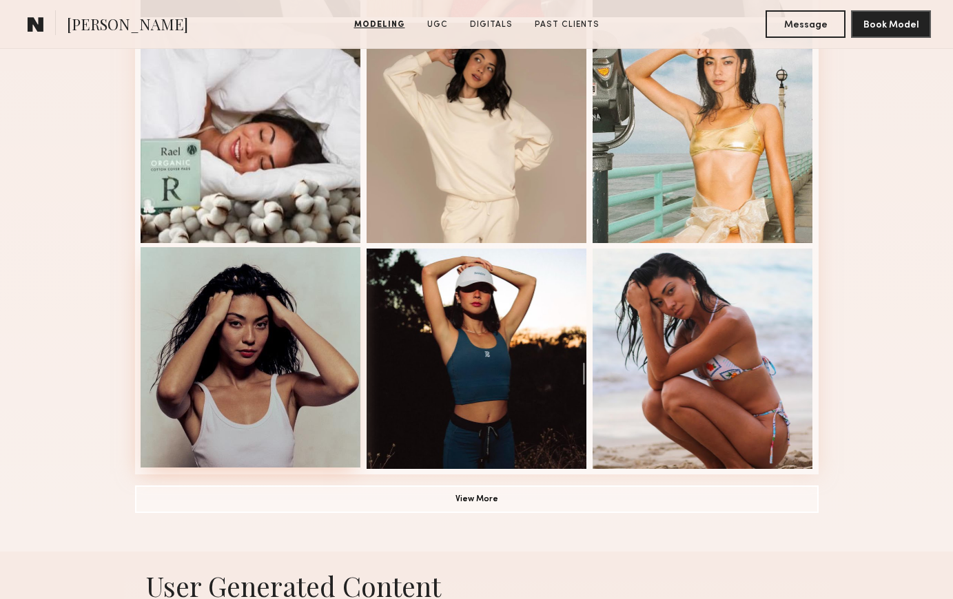
click at [290, 399] on div at bounding box center [251, 357] width 220 height 220
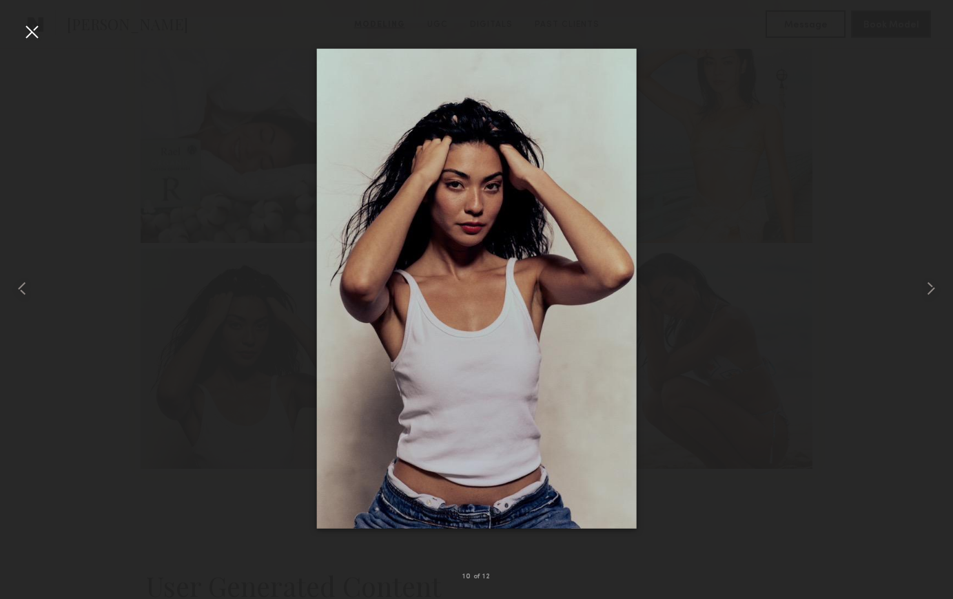
click at [848, 157] on div at bounding box center [476, 288] width 953 height 533
click at [39, 27] on div at bounding box center [32, 32] width 22 height 22
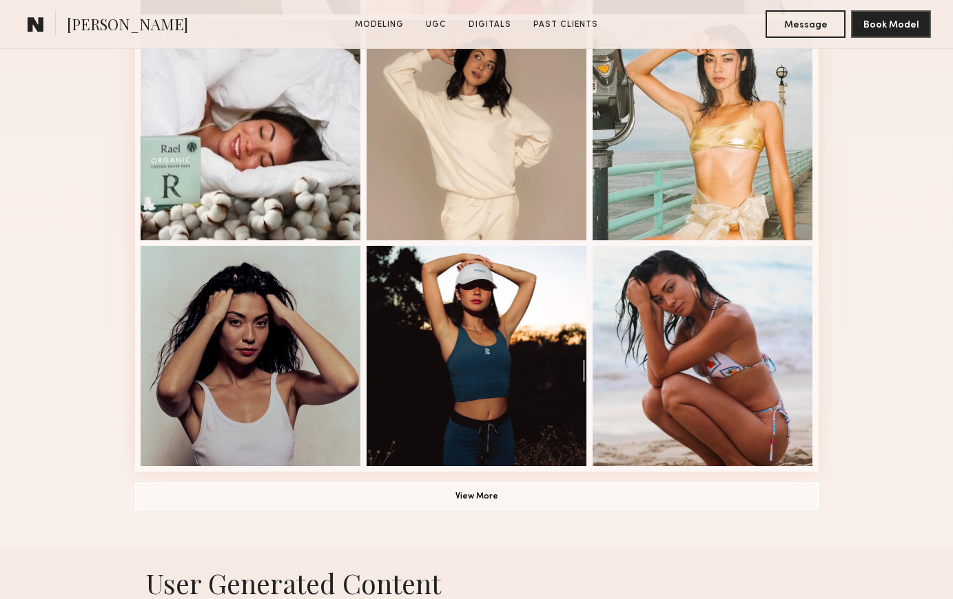
scroll to position [898, 0]
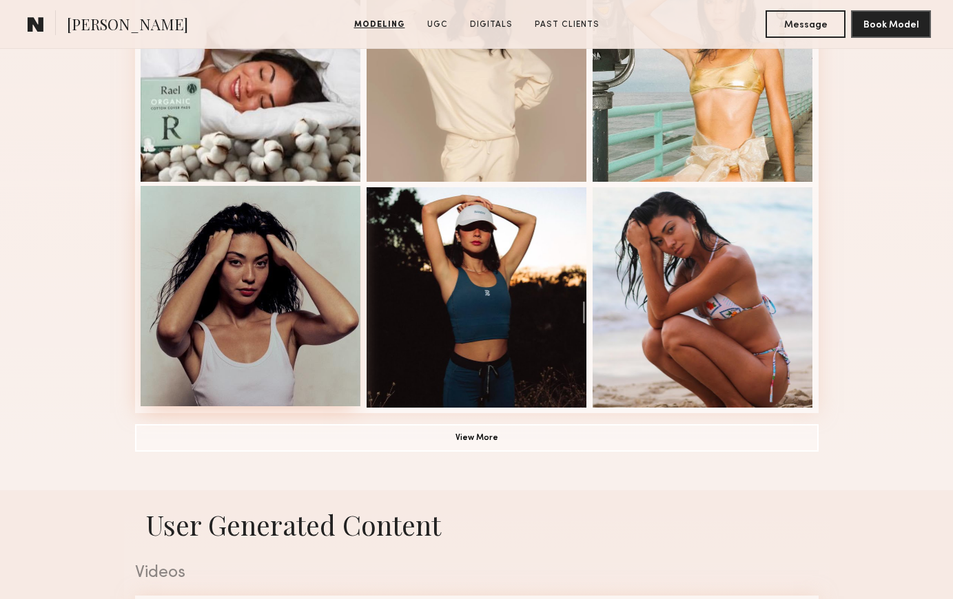
click at [322, 317] on div at bounding box center [251, 296] width 220 height 220
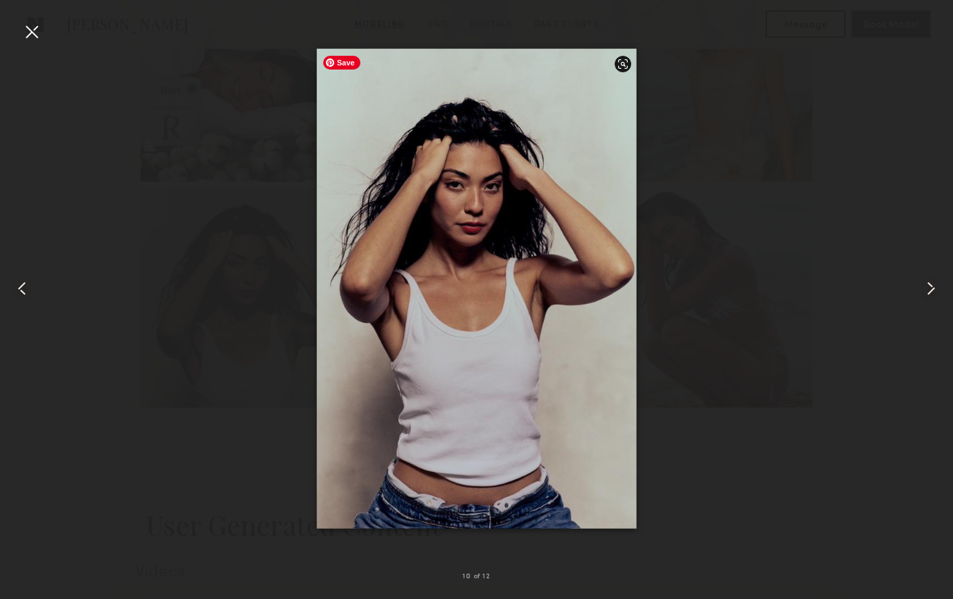
click at [743, 102] on div at bounding box center [476, 288] width 953 height 533
click at [8, 30] on div at bounding box center [19, 288] width 38 height 533
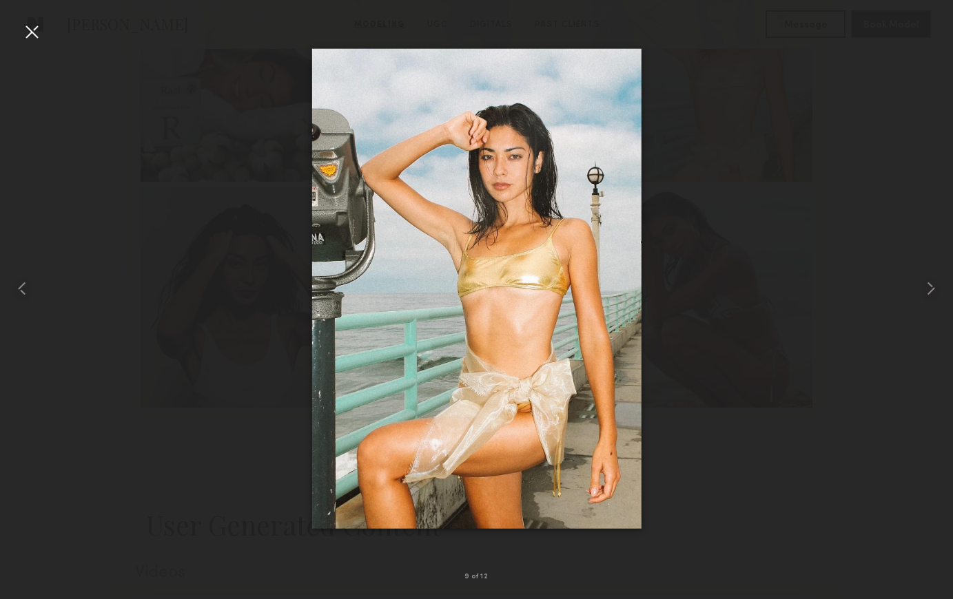
click at [29, 33] on div at bounding box center [32, 32] width 22 height 22
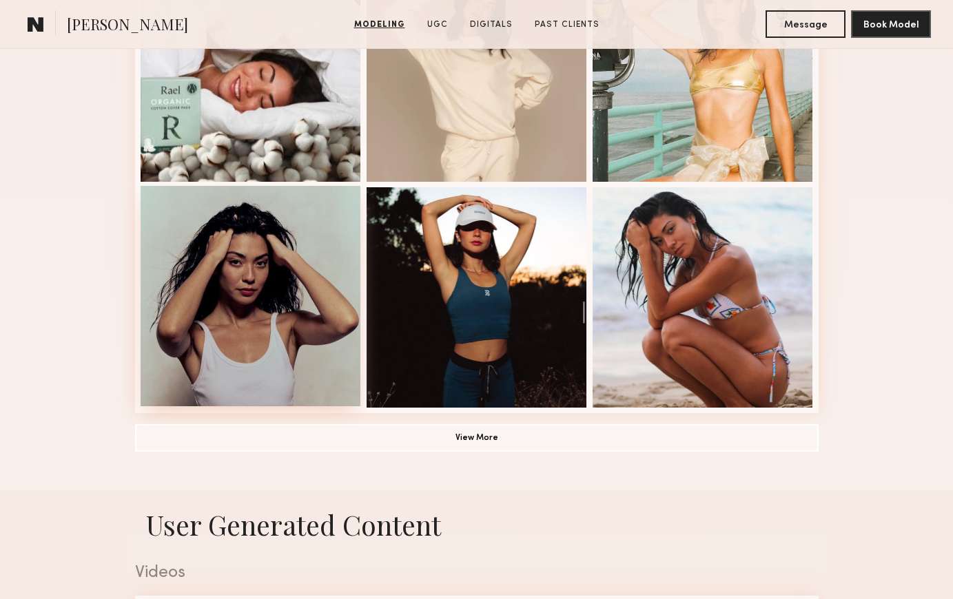
click at [268, 313] on div at bounding box center [251, 296] width 220 height 220
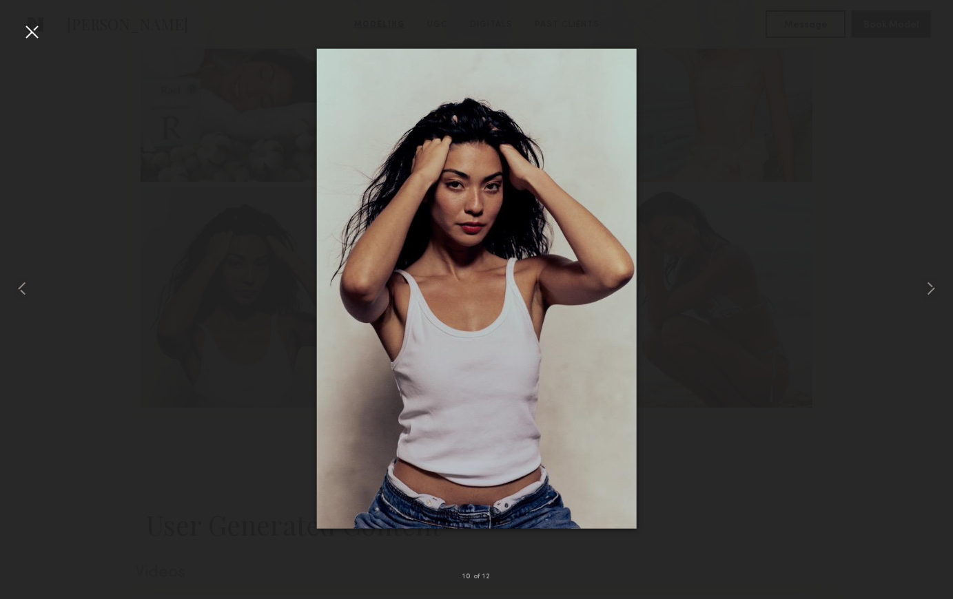
click at [35, 35] on div at bounding box center [32, 32] width 22 height 22
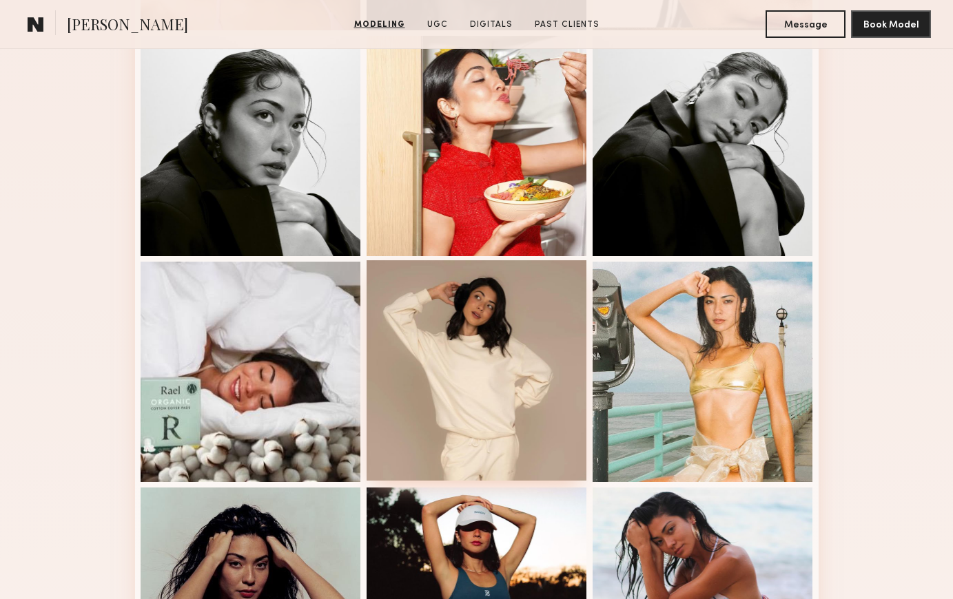
scroll to position [595, 0]
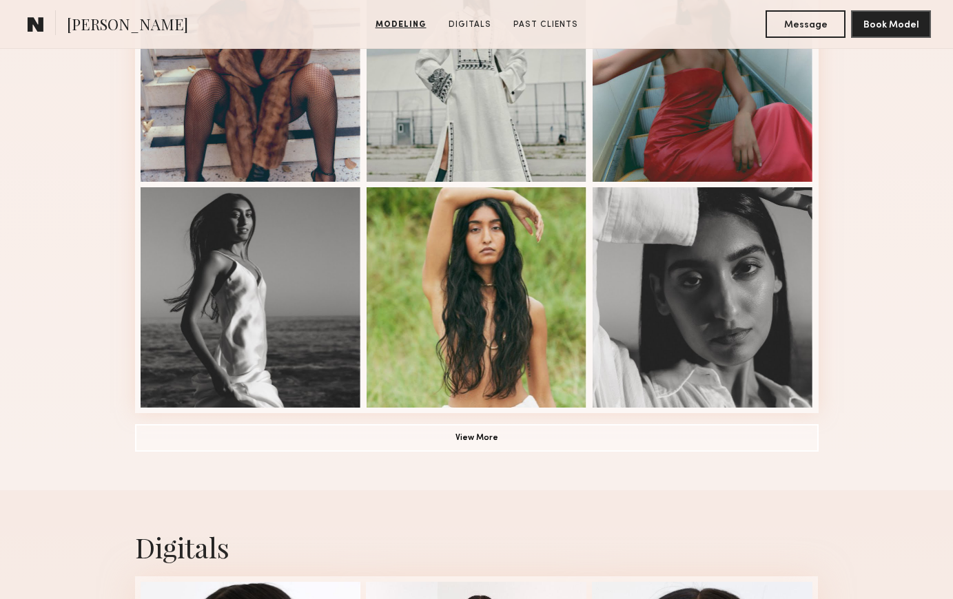
scroll to position [959, 0]
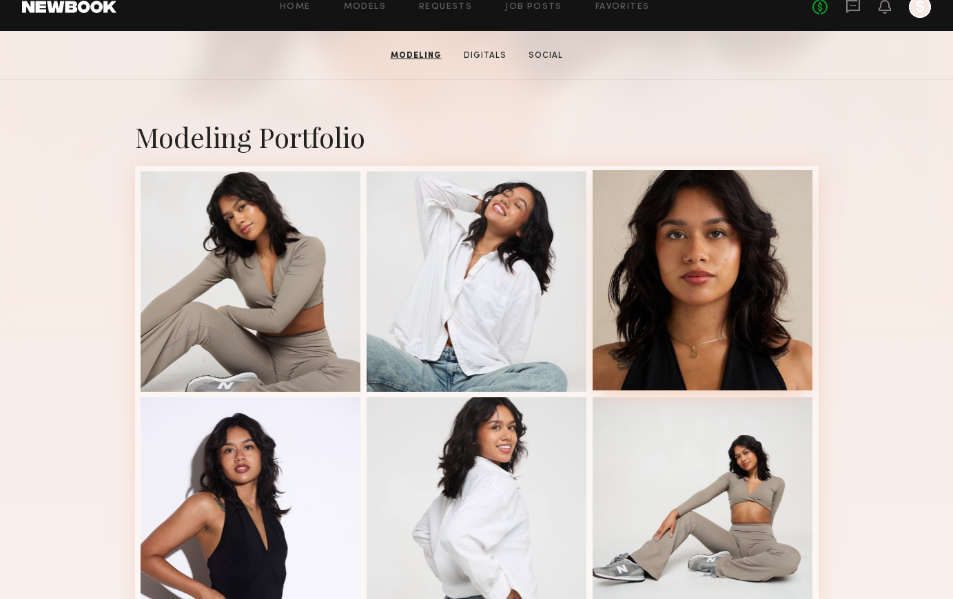
scroll to position [237, 0]
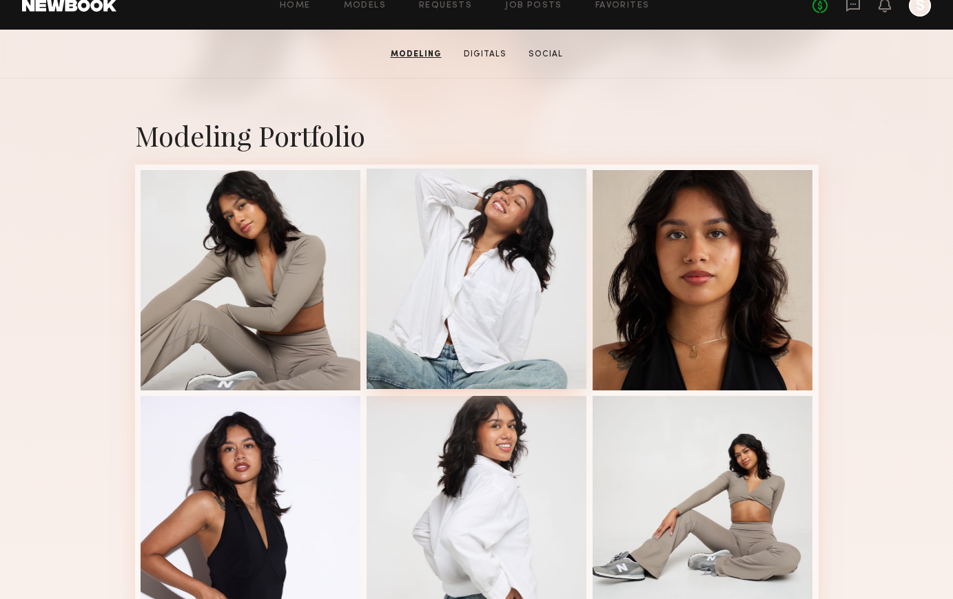
click at [544, 309] on div at bounding box center [477, 279] width 220 height 220
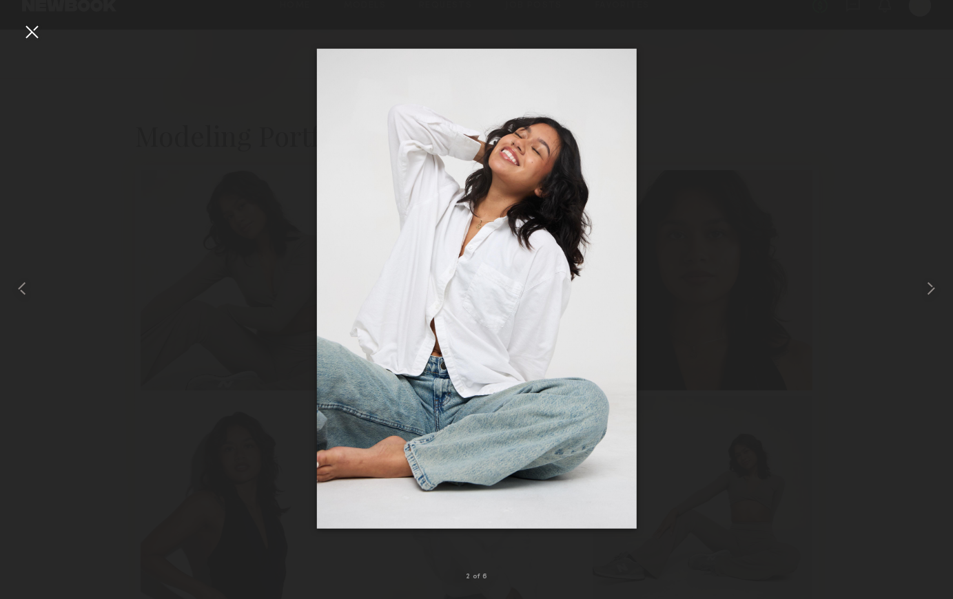
click at [30, 27] on div at bounding box center [32, 32] width 22 height 22
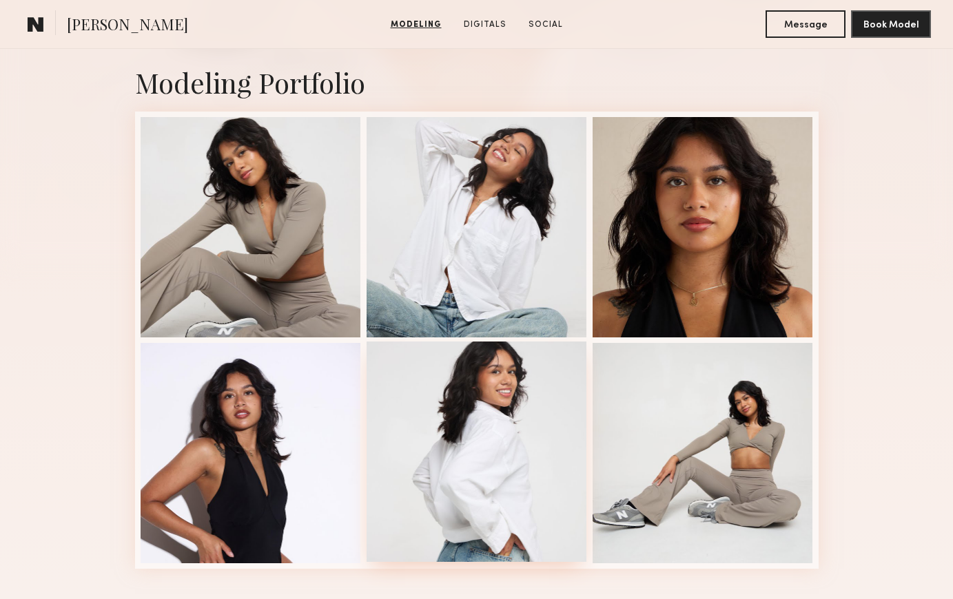
scroll to position [291, 0]
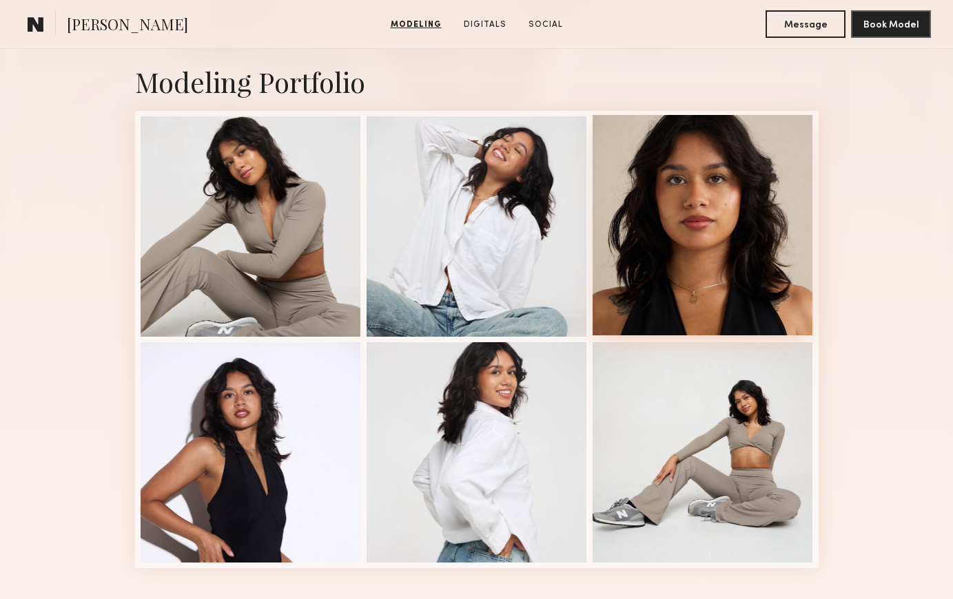
click at [773, 249] on div at bounding box center [703, 225] width 220 height 220
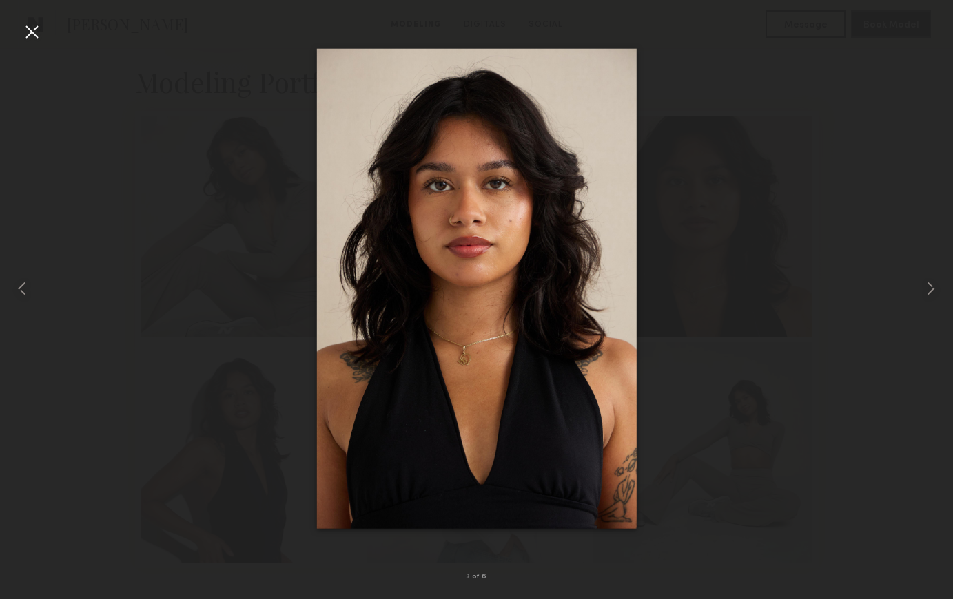
click at [47, 56] on div at bounding box center [476, 288] width 953 height 533
click at [34, 37] on div at bounding box center [32, 32] width 22 height 22
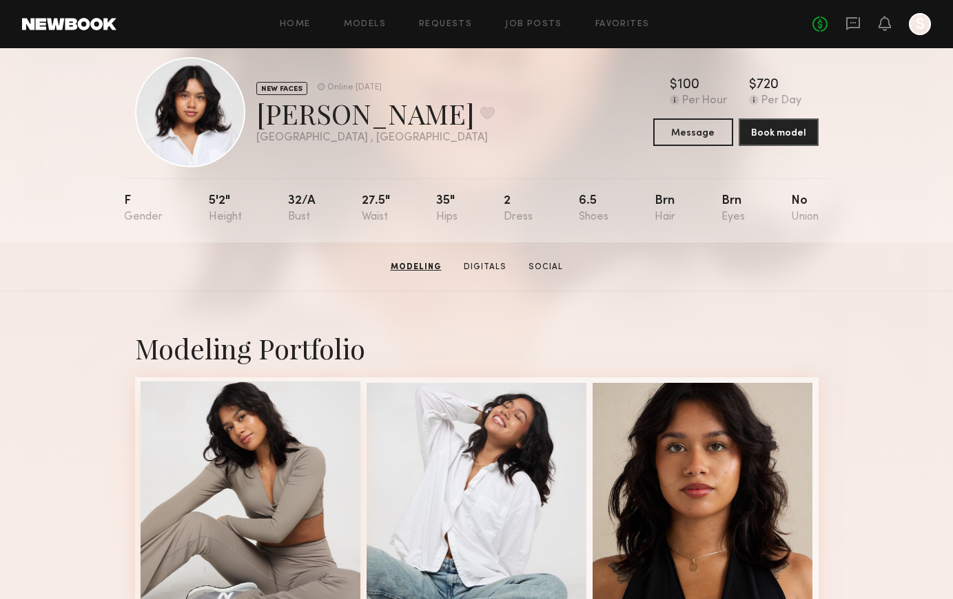
scroll to position [0, 0]
